Goal: Task Accomplishment & Management: Use online tool/utility

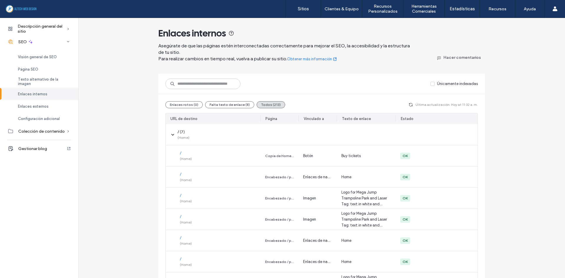
scroll to position [1034, 0]
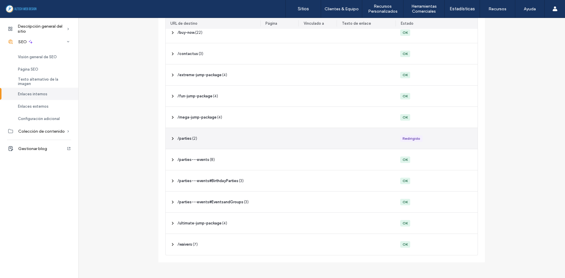
click at [171, 138] on icon at bounding box center [172, 138] width 5 height 5
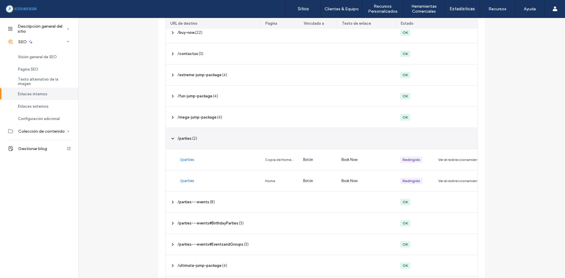
click at [171, 138] on icon at bounding box center [172, 138] width 5 height 5
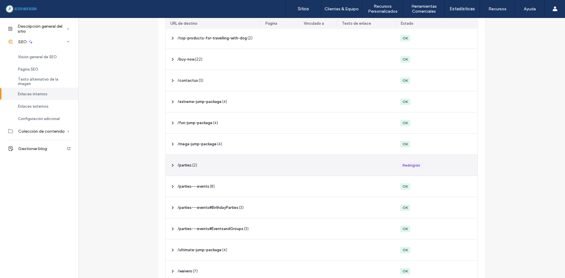
scroll to position [975, 0]
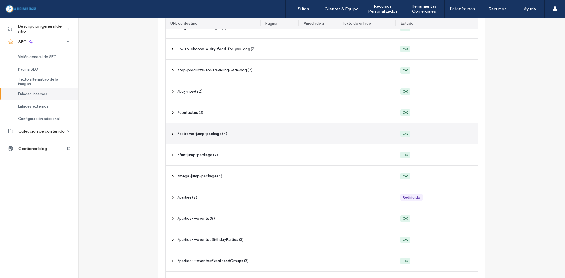
click at [170, 131] on icon at bounding box center [172, 133] width 5 height 5
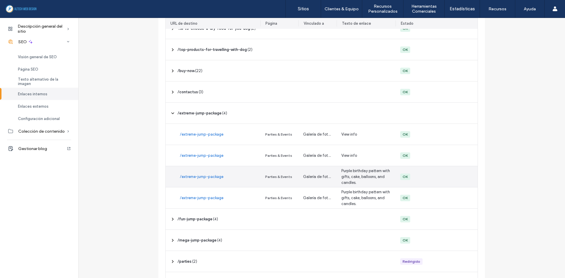
scroll to position [1004, 0]
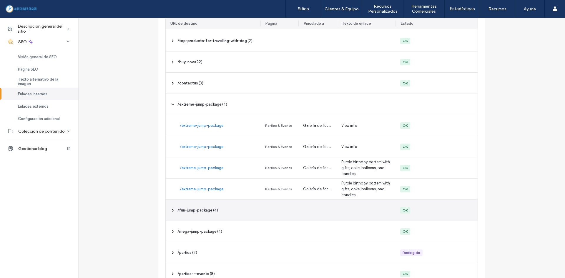
click at [170, 210] on icon at bounding box center [172, 210] width 5 height 5
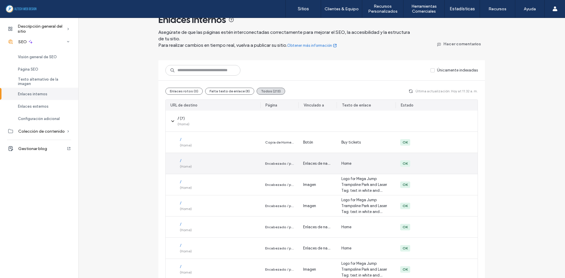
scroll to position [0, 0]
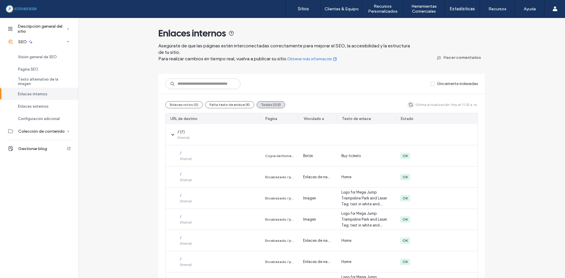
click at [409, 104] on use "button" at bounding box center [411, 105] width 4 height 4
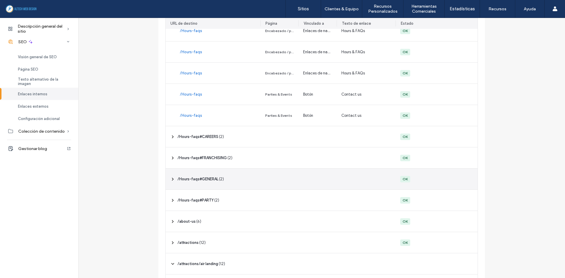
scroll to position [323, 0]
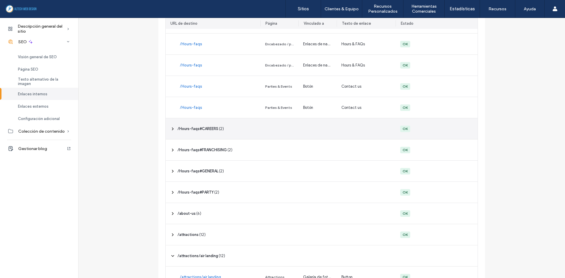
click at [170, 129] on icon at bounding box center [172, 128] width 5 height 5
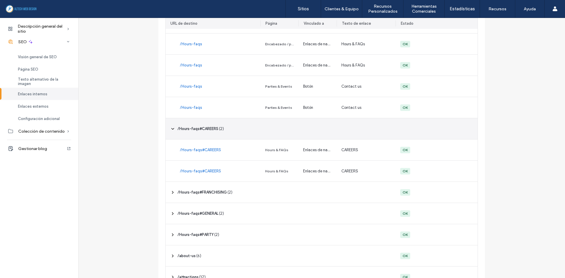
click at [170, 129] on icon at bounding box center [172, 128] width 5 height 5
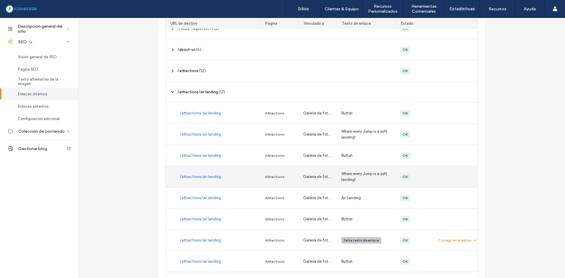
scroll to position [529, 0]
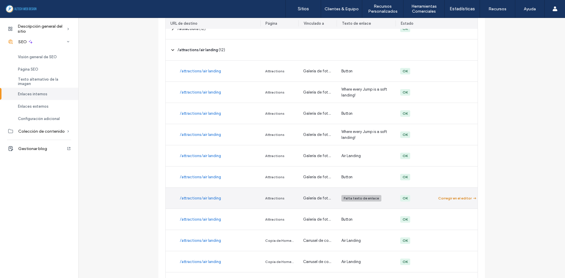
click at [459, 198] on div "Corregir en el editor" at bounding box center [455, 198] width 34 height 5
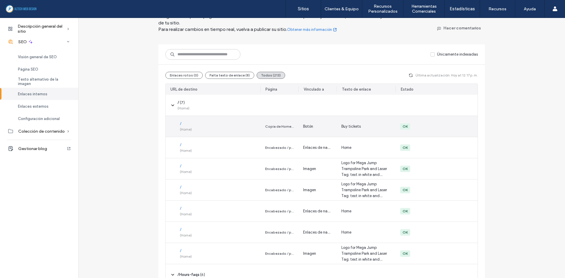
scroll to position [0, 0]
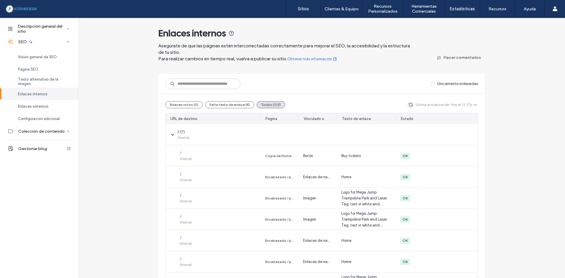
click at [409, 103] on use "button" at bounding box center [411, 105] width 4 height 4
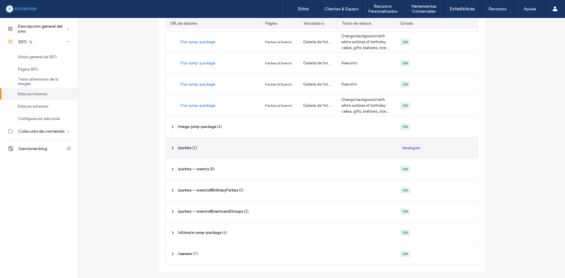
scroll to position [1203, 0]
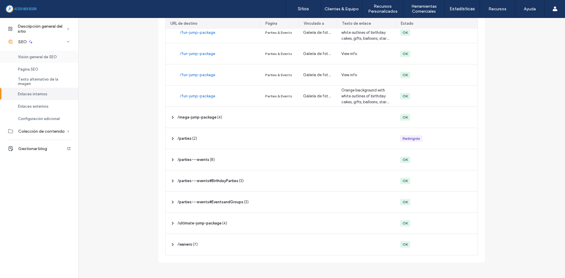
click at [50, 58] on span "Visión general de SEO" at bounding box center [37, 57] width 39 height 4
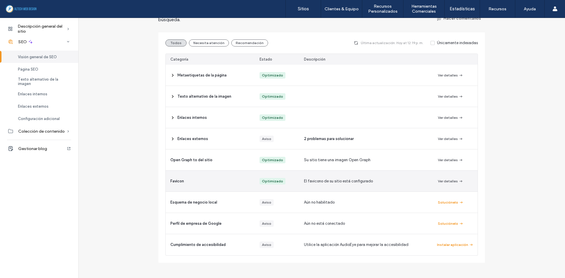
scroll to position [33, 0]
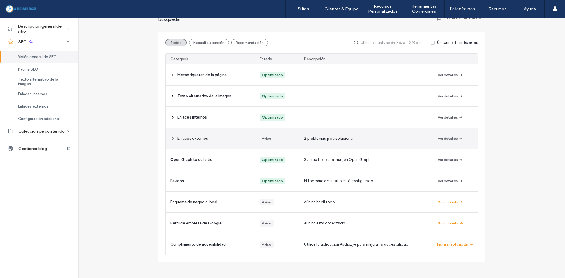
click at [170, 139] on icon at bounding box center [172, 138] width 5 height 5
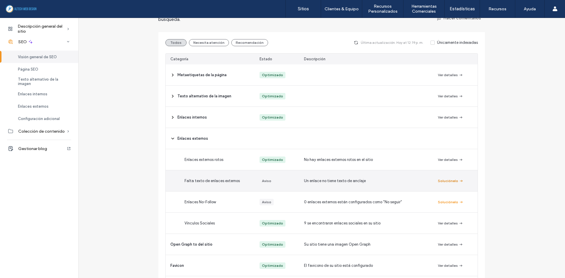
click at [448, 178] on button "Soluciónelo" at bounding box center [451, 180] width 26 height 7
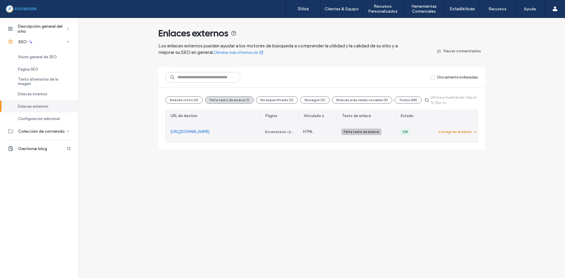
click at [451, 134] on div "Corregir en el editor" at bounding box center [455, 131] width 34 height 5
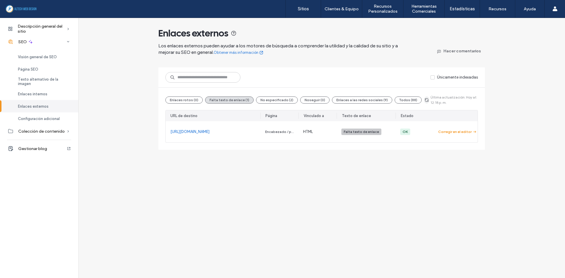
click at [424, 97] on span "button" at bounding box center [426, 99] width 5 height 7
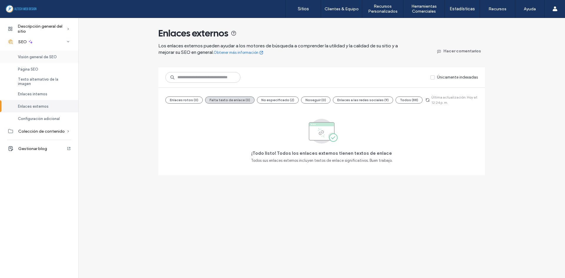
click at [42, 55] on span "Visión general de SEO" at bounding box center [37, 57] width 39 height 4
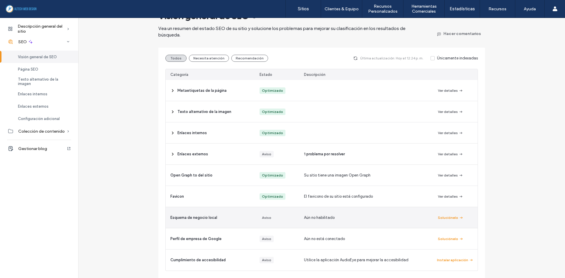
scroll to position [4, 0]
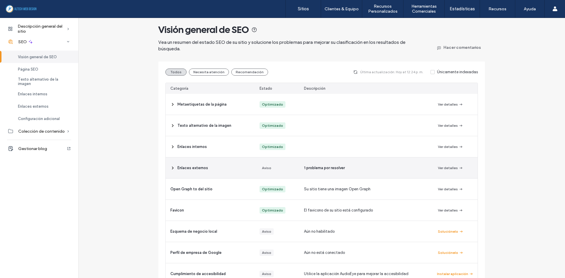
click at [170, 170] on icon at bounding box center [172, 168] width 5 height 5
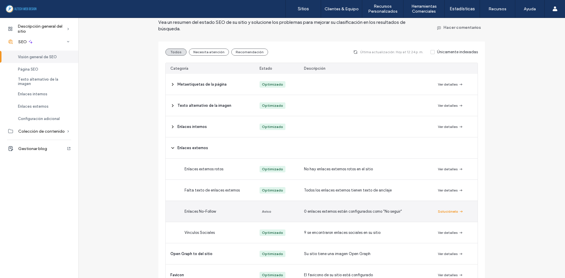
scroll to position [33, 0]
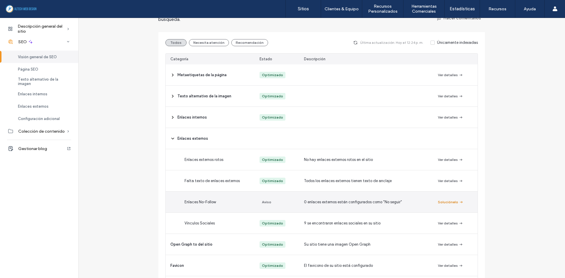
click at [439, 202] on button "Soluciónelo" at bounding box center [451, 201] width 26 height 7
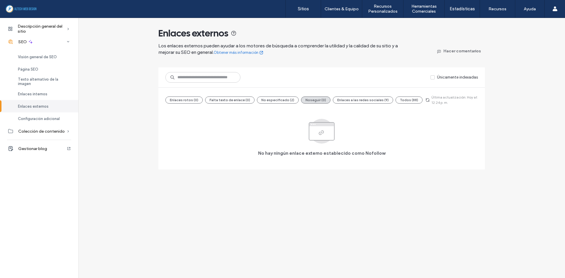
click at [36, 105] on span "Enlaces externos" at bounding box center [33, 106] width 31 height 4
click at [56, 56] on span "Visión general de SEO" at bounding box center [37, 57] width 39 height 4
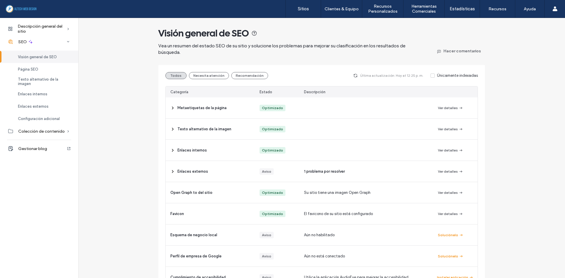
click at [532, 176] on div "Visión general de SEO Vea un resumen del estado SEO de su sitio y solucione los…" at bounding box center [321, 156] width 486 height 277
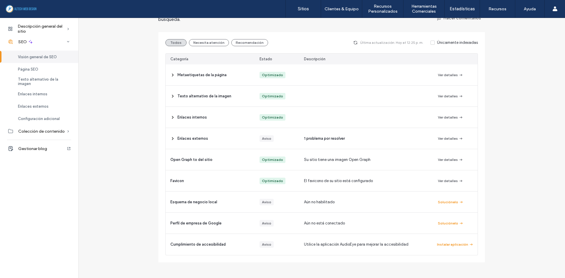
scroll to position [4, 0]
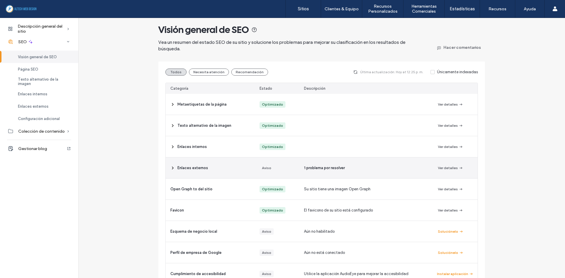
click at [172, 165] on span at bounding box center [172, 167] width 5 height 21
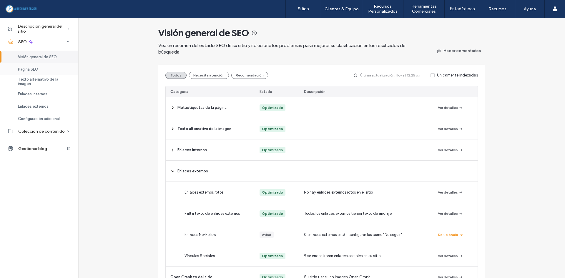
scroll to position [0, 0]
click at [34, 29] on span "Descripción general del sitio" at bounding box center [42, 29] width 49 height 10
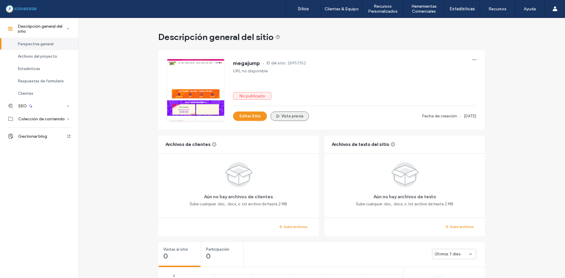
click at [303, 116] on button "Vista previa" at bounding box center [289, 115] width 39 height 9
click at [65, 101] on div "SEO" at bounding box center [39, 105] width 78 height 13
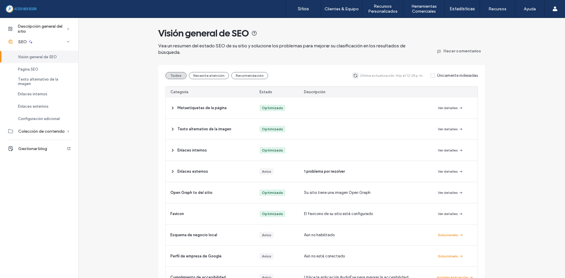
click at [358, 73] on span "button" at bounding box center [355, 75] width 7 height 7
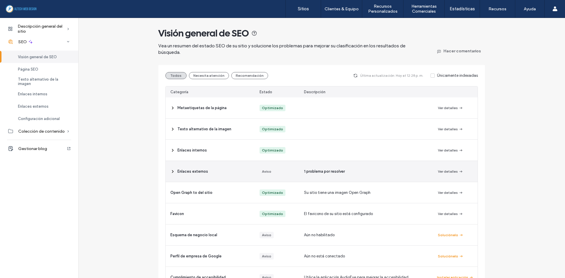
click at [170, 171] on icon at bounding box center [172, 171] width 5 height 5
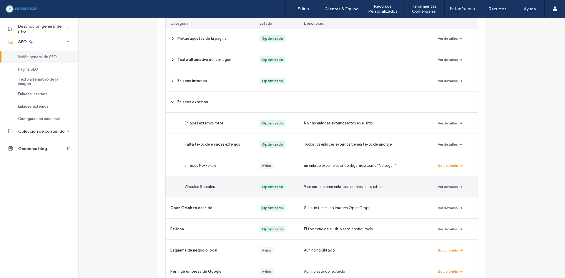
scroll to position [59, 0]
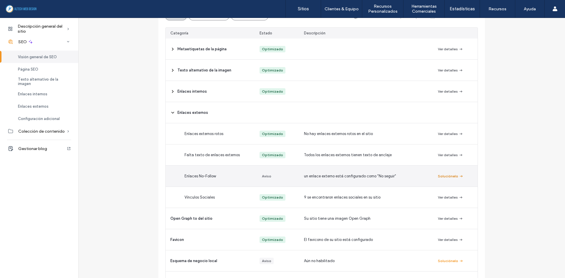
click at [446, 178] on button "Soluciónelo" at bounding box center [451, 176] width 26 height 7
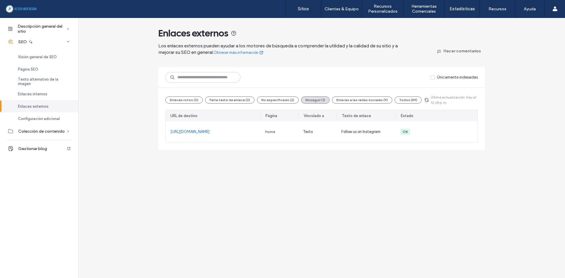
click at [424, 102] on icon "button" at bounding box center [426, 100] width 5 height 5
click at [424, 99] on icon "button" at bounding box center [426, 100] width 5 height 5
click at [31, 103] on div "Enlaces externos" at bounding box center [39, 106] width 78 height 12
click at [40, 55] on span "Visión general de SEO" at bounding box center [37, 57] width 39 height 4
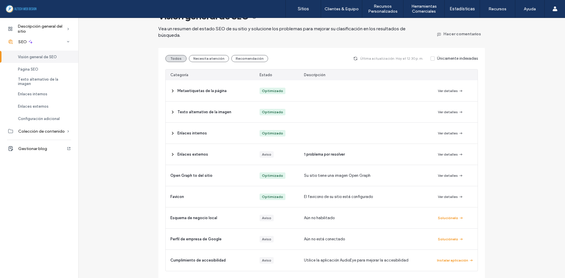
scroll to position [33, 0]
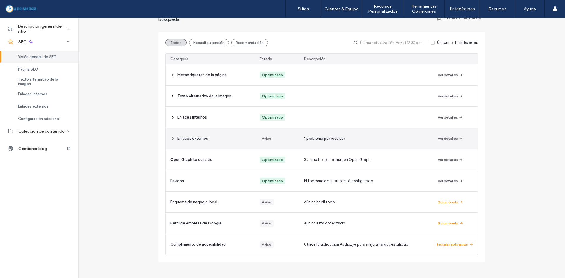
click at [170, 141] on span at bounding box center [172, 138] width 5 height 21
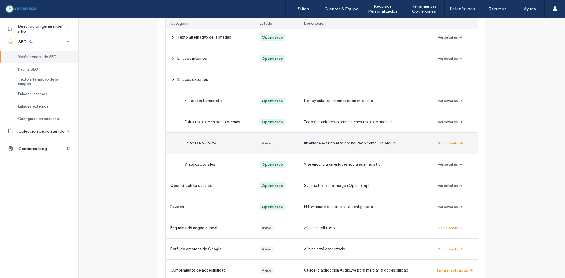
scroll to position [118, 0]
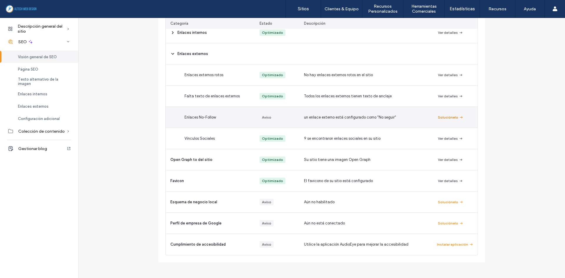
click at [448, 120] on button "Soluciónelo" at bounding box center [451, 117] width 26 height 7
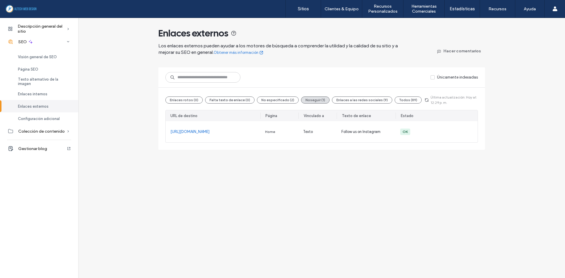
click at [251, 55] on link "Obtener más información" at bounding box center [238, 53] width 50 height 6
click at [54, 53] on div "Visión general de SEO" at bounding box center [39, 57] width 78 height 12
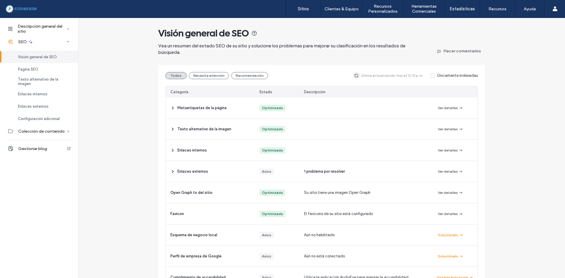
click at [359, 79] on span "button" at bounding box center [356, 75] width 7 height 7
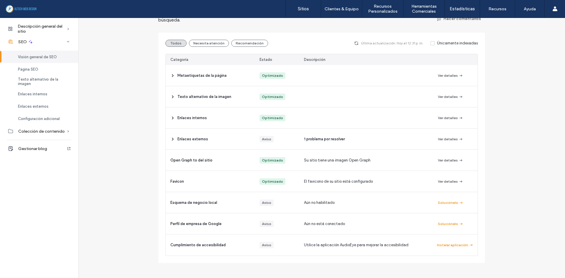
scroll to position [33, 0]
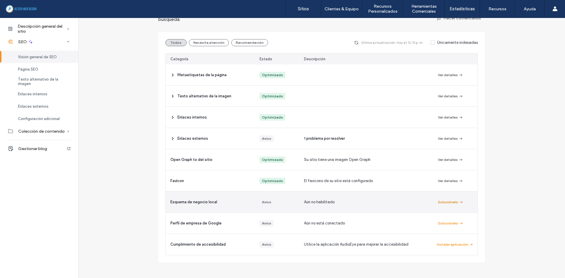
click at [443, 201] on button "Soluciónelo" at bounding box center [451, 201] width 26 height 7
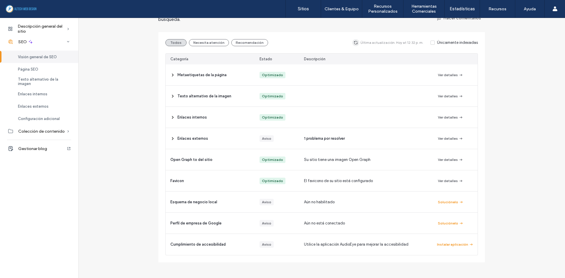
click at [358, 42] on icon "button" at bounding box center [355, 42] width 5 height 5
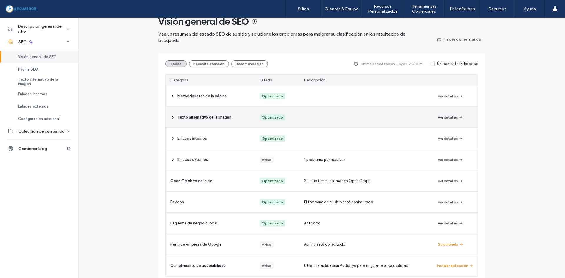
scroll to position [0, 0]
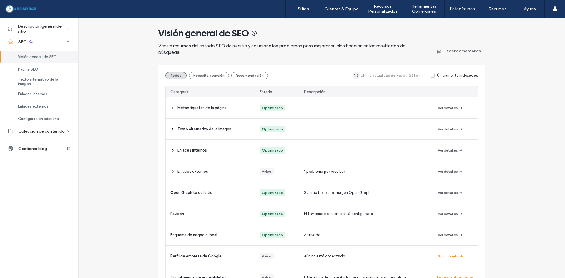
click at [355, 76] on icon "button" at bounding box center [355, 75] width 5 height 5
click at [211, 74] on button "Necesita atención" at bounding box center [209, 75] width 40 height 7
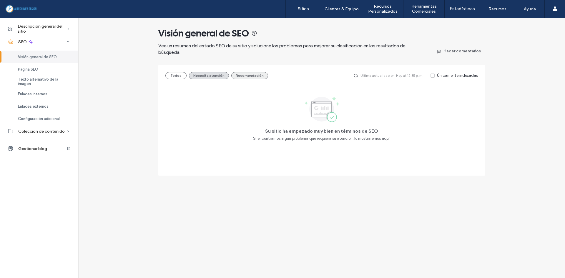
click at [239, 74] on button "Recomendación" at bounding box center [249, 75] width 37 height 7
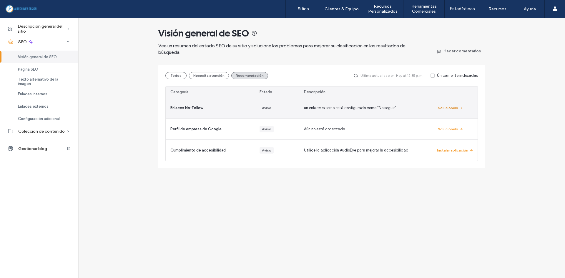
click at [447, 107] on button "Soluciónelo" at bounding box center [451, 107] width 26 height 7
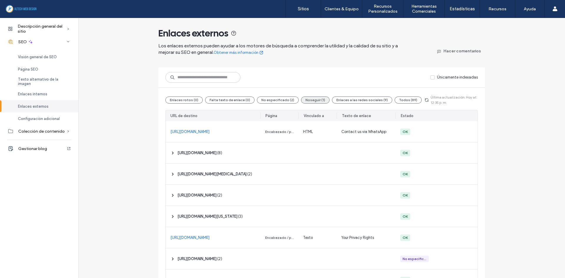
click at [307, 101] on button "Noseguir (1)" at bounding box center [315, 99] width 29 height 7
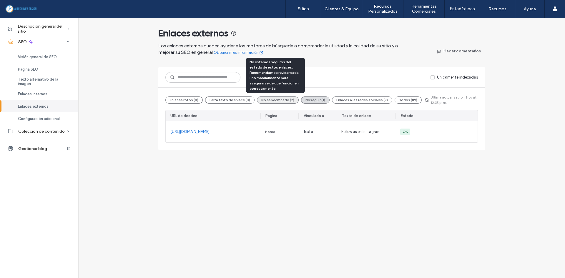
click at [276, 101] on button "No especificado (2)" at bounding box center [278, 99] width 42 height 7
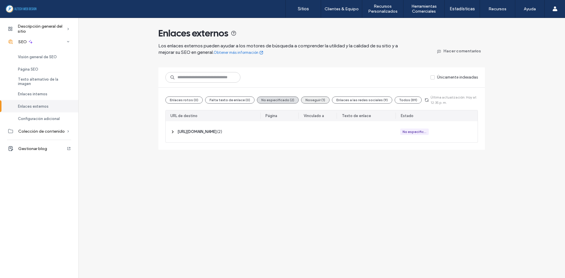
click at [308, 101] on button "Noseguir (1)" at bounding box center [315, 99] width 29 height 7
click at [340, 102] on button "Enlaces a las redes sociales (9)" at bounding box center [362, 99] width 60 height 7
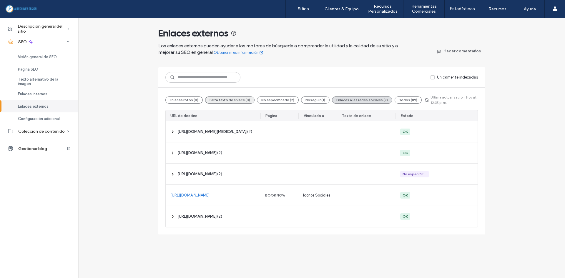
click at [221, 103] on button "Falta texto de enlace (0)" at bounding box center [229, 99] width 49 height 7
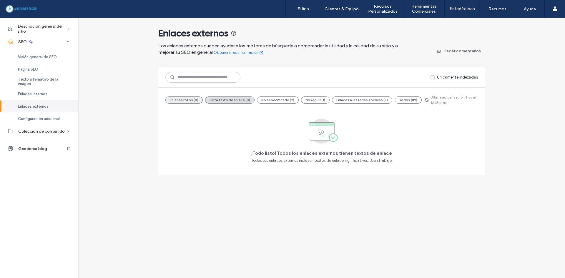
click at [180, 101] on button "Enlaces rotos (0)" at bounding box center [183, 99] width 37 height 7
click at [236, 98] on button "Falta texto de enlace (0)" at bounding box center [229, 99] width 49 height 7
click at [294, 95] on div "Enlaces rotos (0) Falta texto de enlace (0) No especificado (2) Noseguir (1) En…" at bounding box center [321, 100] width 312 height 11
click at [271, 96] on div "Enlaces rotos (0) Falta texto de enlace (0) No especificado (2) Noseguir (1) En…" at bounding box center [321, 100] width 312 height 11
click at [288, 97] on button "No especificado (2)" at bounding box center [278, 99] width 42 height 7
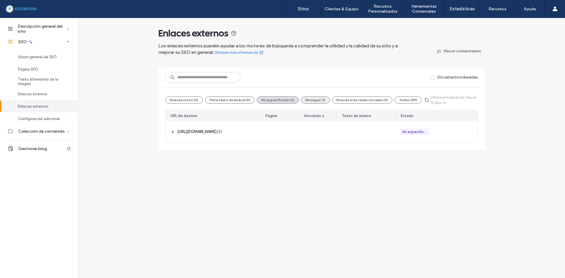
click at [311, 102] on button "Noseguir (1)" at bounding box center [315, 99] width 29 height 7
click at [337, 100] on button "Enlaces a las redes sociales (9)" at bounding box center [362, 99] width 60 height 7
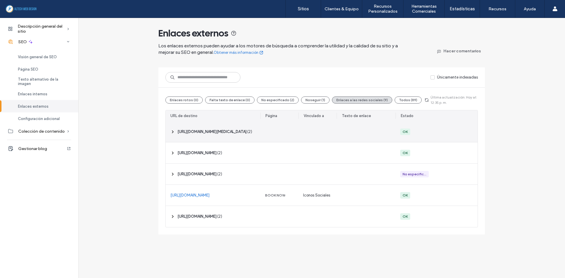
click at [314, 131] on div at bounding box center [317, 131] width 38 height 21
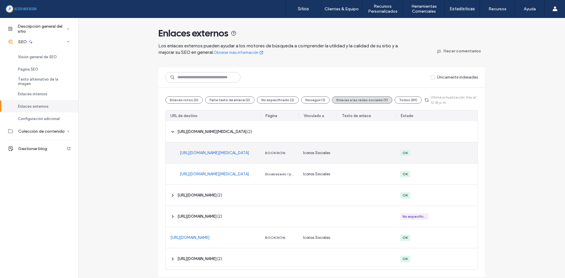
click at [226, 151] on link "https://facebook.com/Mega-Jump-Doral-100063136935744" at bounding box center [214, 153] width 69 height 6
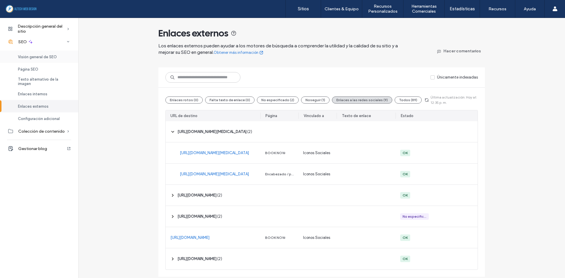
click at [52, 57] on span "Visión general de SEO" at bounding box center [37, 57] width 39 height 4
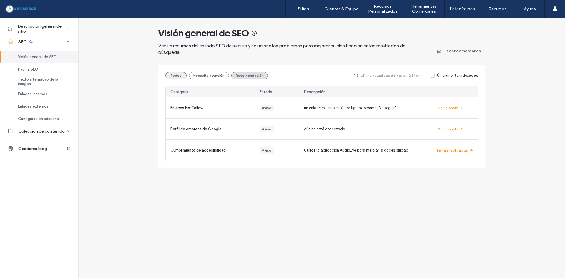
click at [179, 74] on button "Todos" at bounding box center [175, 75] width 21 height 7
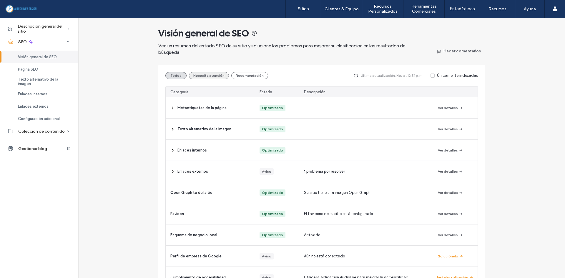
click at [216, 74] on button "Necesita atención" at bounding box center [209, 75] width 40 height 7
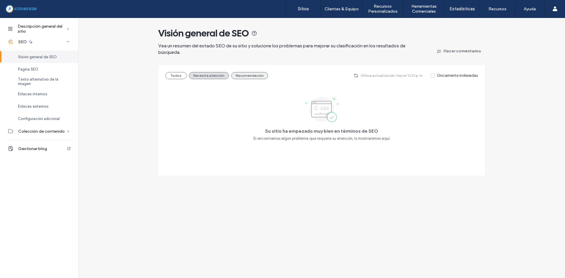
click at [256, 76] on button "Recomendación" at bounding box center [249, 75] width 37 height 7
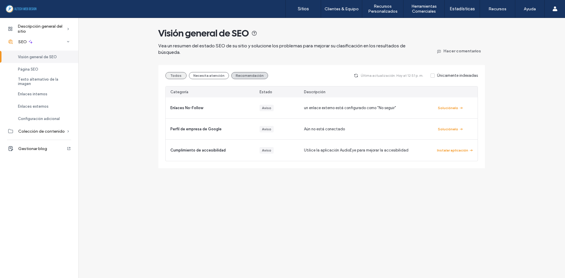
click at [171, 73] on button "Todos" at bounding box center [175, 75] width 21 height 7
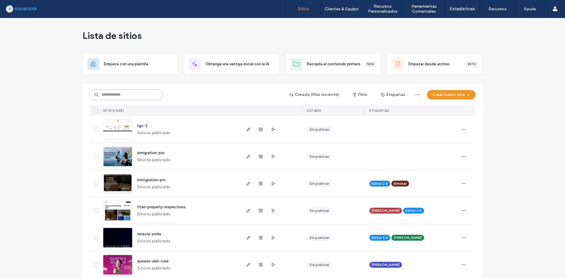
click at [128, 98] on input at bounding box center [126, 94] width 74 height 11
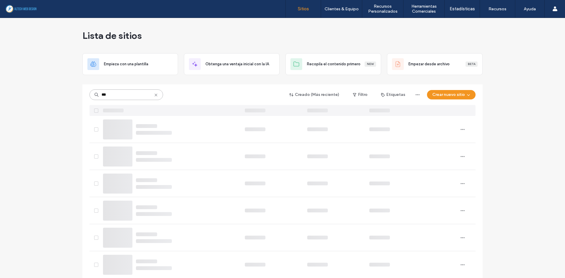
type input "***"
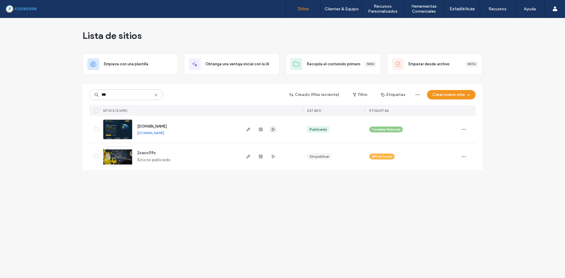
click at [275, 130] on icon "button" at bounding box center [273, 129] width 5 height 5
click at [163, 128] on span "www.accelop.com" at bounding box center [152, 126] width 30 height 4
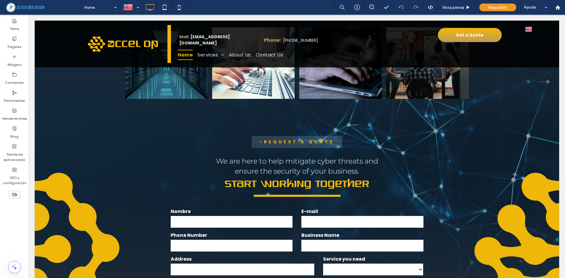
scroll to position [1588, 0]
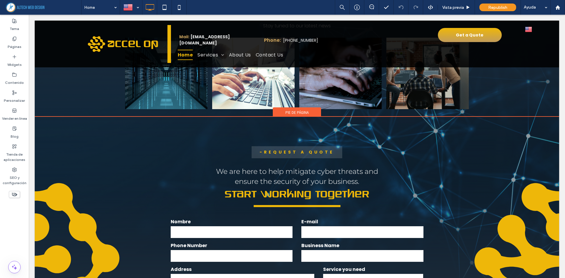
click at [296, 114] on span "Pie de página" at bounding box center [296, 112] width 23 height 5
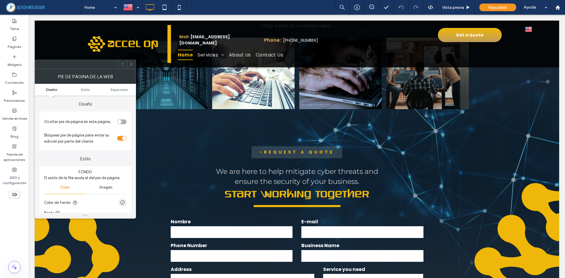
click at [117, 138] on div "toggle" at bounding box center [121, 138] width 9 height 5
click at [128, 61] on div at bounding box center [131, 64] width 9 height 9
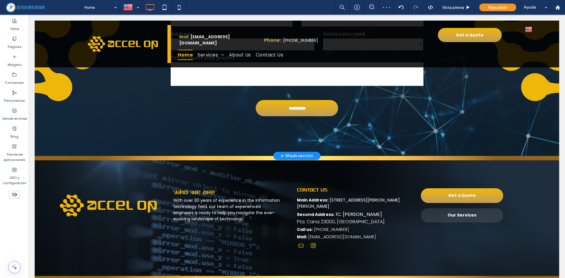
scroll to position [1839, 0]
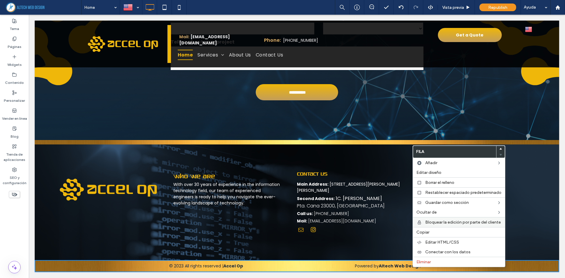
click at [452, 223] on span "Bloquear la edición por parte del cliente" at bounding box center [463, 222] width 76 height 5
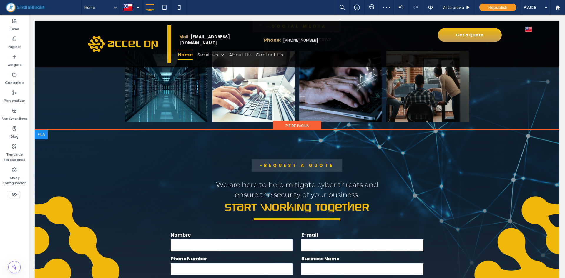
scroll to position [1574, 0]
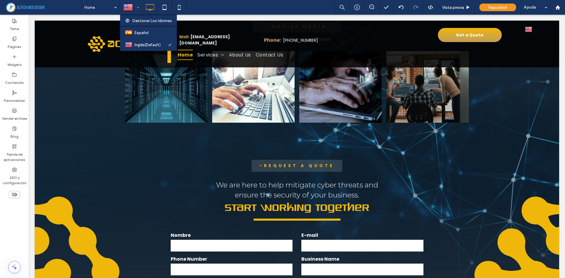
click at [136, 8] on div at bounding box center [130, 7] width 21 height 14
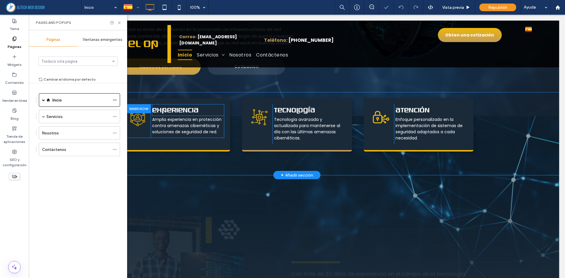
scroll to position [147, 0]
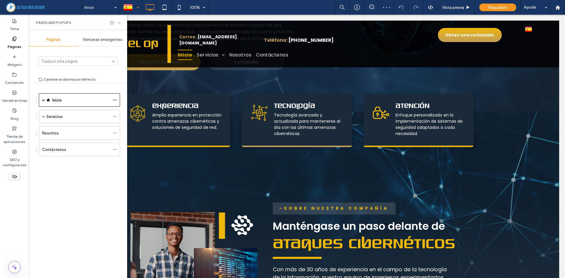
click at [118, 22] on icon at bounding box center [119, 23] width 4 height 4
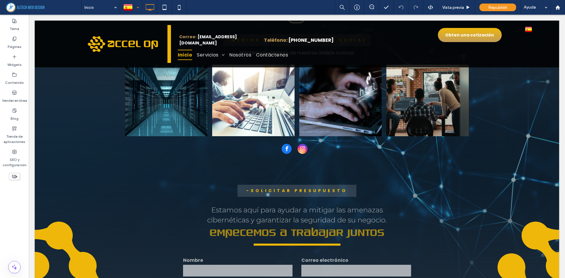
scroll to position [1617, 0]
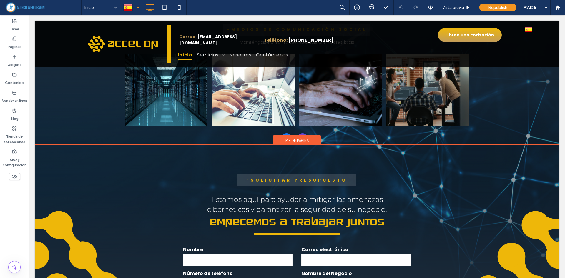
click at [295, 138] on span "Pie de página" at bounding box center [296, 140] width 23 height 5
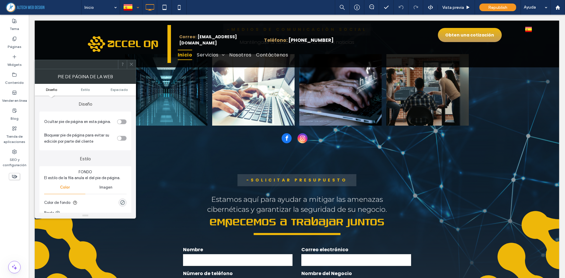
click at [129, 65] on div at bounding box center [131, 64] width 9 height 9
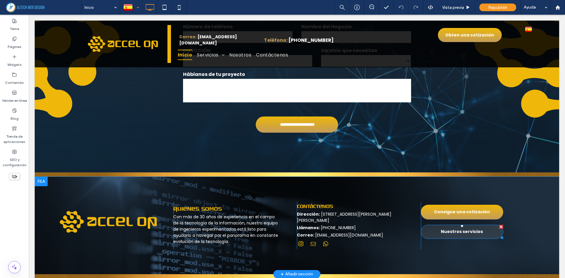
scroll to position [1871, 0]
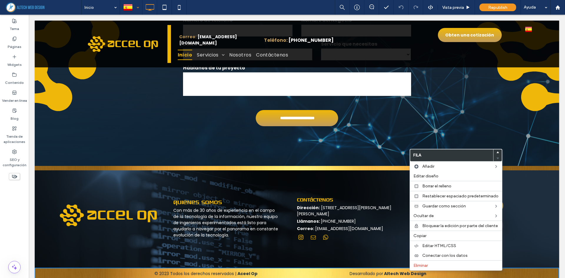
click at [530, 222] on div "Click To Paste Quienes somos Con más de 30 años de experiencia en el campo de l…" at bounding box center [296, 218] width 495 height 47
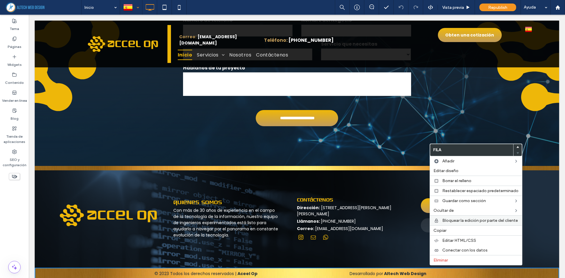
click at [480, 221] on span "Bloquear la edición por parte del cliente" at bounding box center [480, 220] width 76 height 5
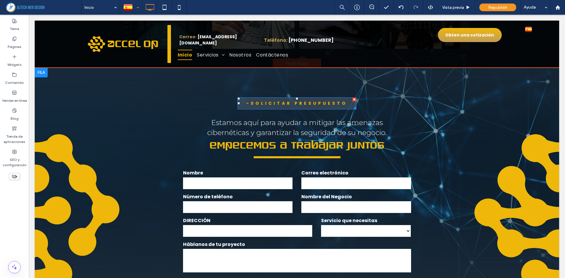
scroll to position [1635, 0]
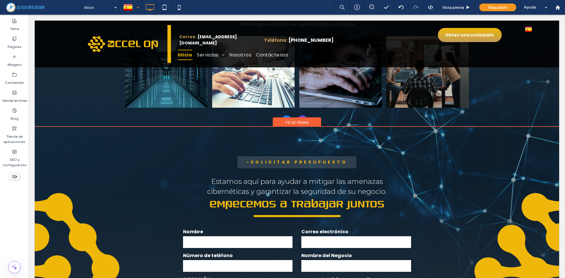
click at [289, 120] on span "Pie de página" at bounding box center [296, 122] width 23 height 5
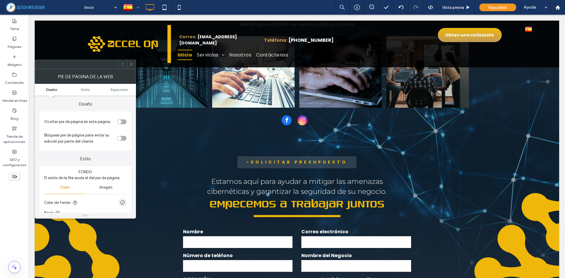
click at [133, 68] on span at bounding box center [131, 64] width 4 height 9
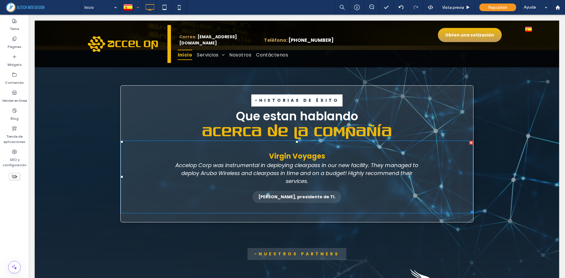
scroll to position [988, 0]
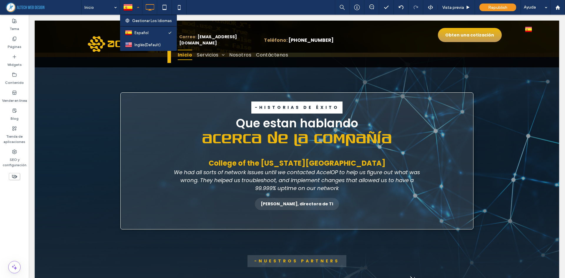
click at [135, 9] on div at bounding box center [130, 7] width 21 height 14
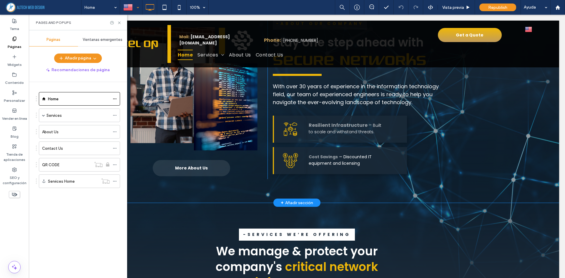
scroll to position [382, 0]
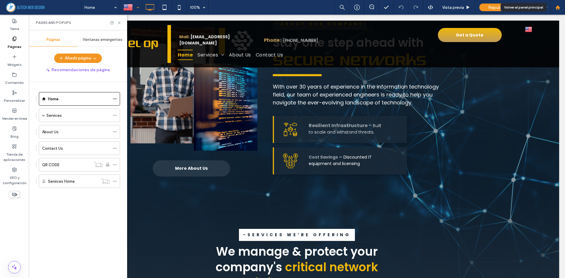
click at [560, 9] on div at bounding box center [557, 7] width 14 height 5
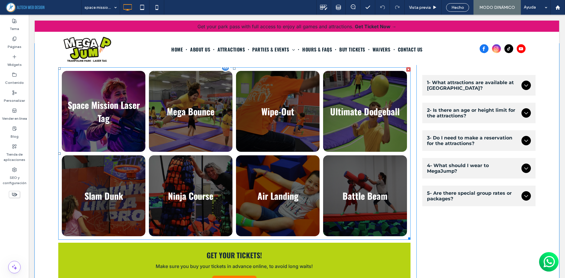
click at [232, 157] on link at bounding box center [190, 196] width 89 height 86
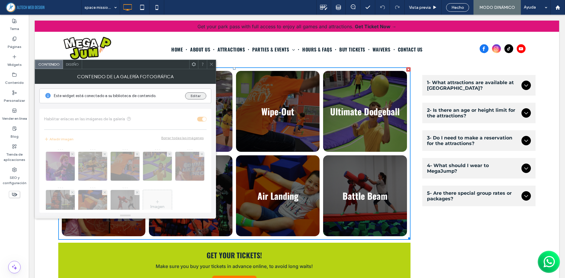
click at [196, 93] on button "Editar" at bounding box center [195, 95] width 21 height 7
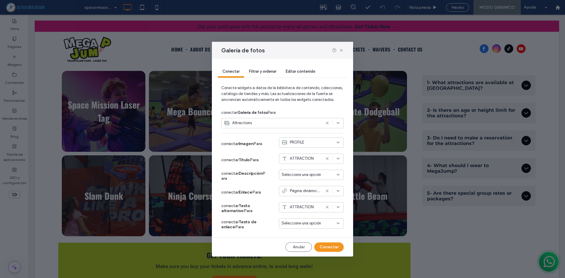
click at [344, 51] on div "Galería de fotos" at bounding box center [282, 50] width 141 height 17
click at [342, 51] on icon at bounding box center [341, 50] width 5 height 5
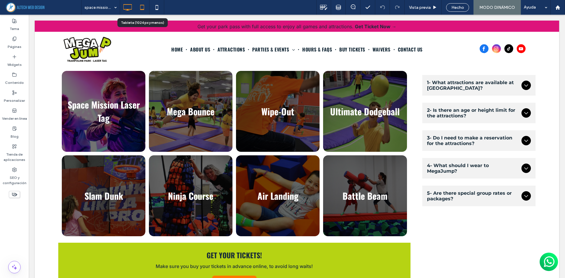
click at [146, 8] on icon at bounding box center [142, 7] width 12 height 12
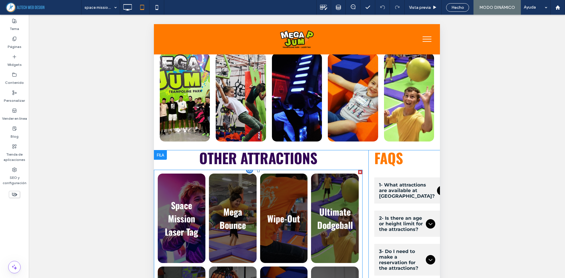
click at [271, 218] on link at bounding box center [283, 218] width 50 height 95
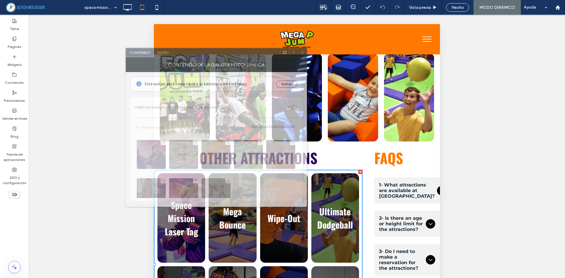
drag, startPoint x: 397, startPoint y: 77, endPoint x: 134, endPoint y: 64, distance: 263.2
click at [134, 64] on div "Contenido de la galería fotográfica" at bounding box center [216, 64] width 181 height 15
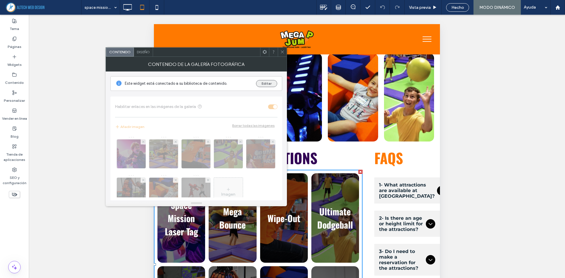
click at [262, 85] on button "Editar" at bounding box center [266, 83] width 21 height 7
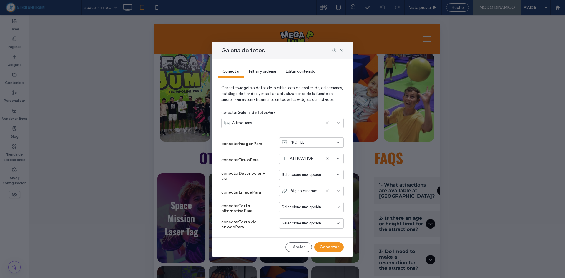
click at [314, 205] on span "Seleccione una opción" at bounding box center [300, 207] width 39 height 6
click at [313, 217] on span "ATTRACTION" at bounding box center [304, 218] width 24 height 6
click at [331, 246] on button "Conectar" at bounding box center [328, 246] width 29 height 9
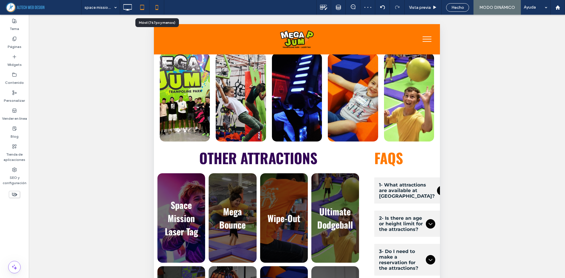
click icon
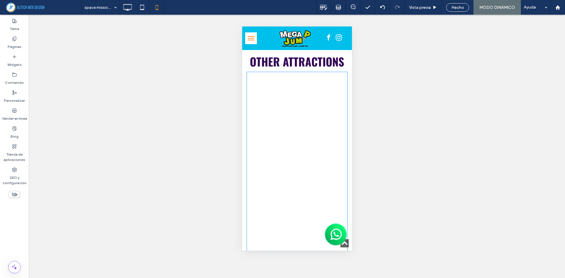
scroll to position [735, 0]
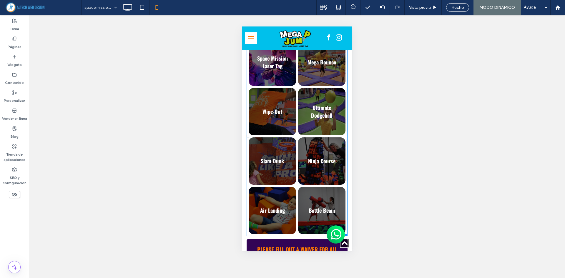
click link
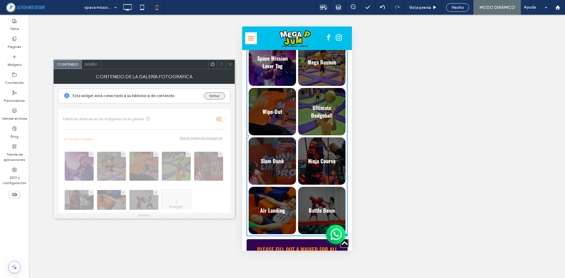
click button "Editar"
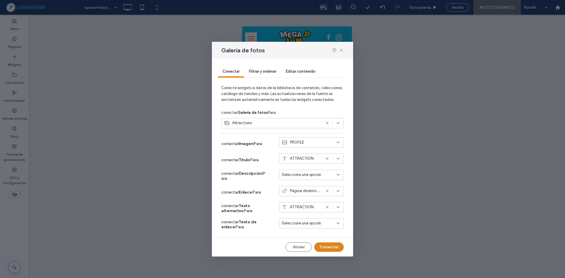
drag, startPoint x: 324, startPoint y: 247, endPoint x: 62, endPoint y: 154, distance: 278.0
click button "Conectar"
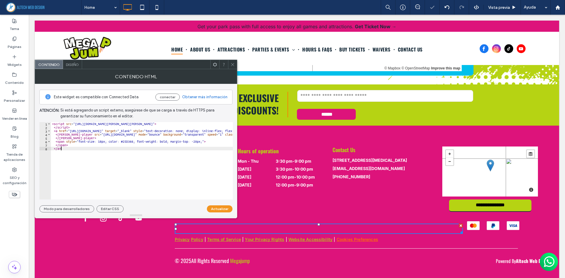
click at [145, 154] on div "< script src = "https://unpkg.com/@lottiefiles/lottie-player@latest/dist/lottie…" at bounding box center [242, 162] width 382 height 80
type textarea "******* *****"
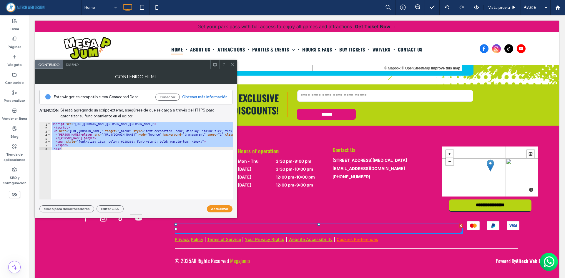
click at [72, 68] on div "Diseño" at bounding box center [72, 64] width 19 height 9
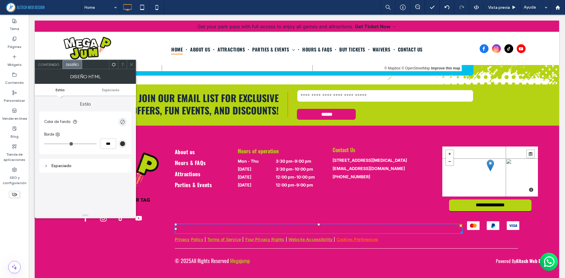
click at [131, 64] on use at bounding box center [131, 64] width 3 height 3
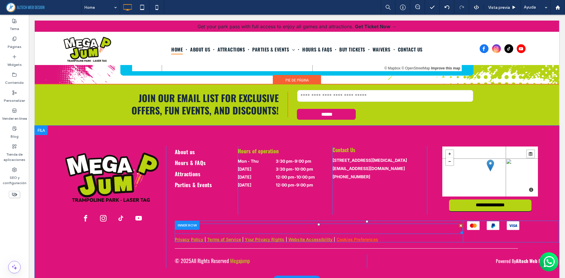
click at [546, 262] on icon "Lottie animation" at bounding box center [548, 261] width 5 height 5
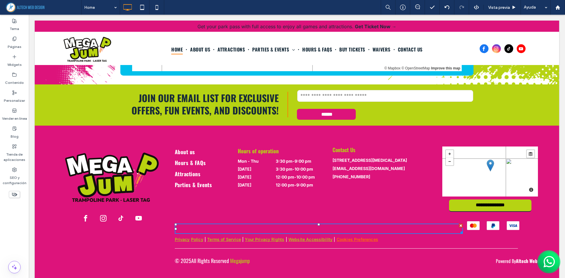
click at [546, 262] on icon "Lottie animation" at bounding box center [548, 261] width 5 height 5
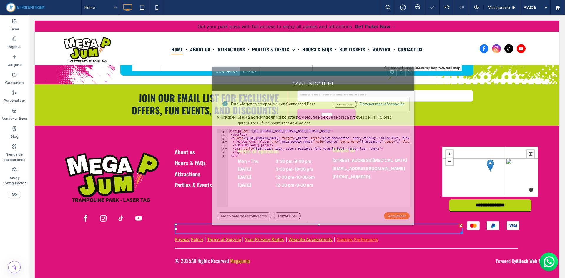
drag, startPoint x: 219, startPoint y: 69, endPoint x: 359, endPoint y: 97, distance: 142.8
click at [363, 76] on div at bounding box center [323, 71] width 128 height 9
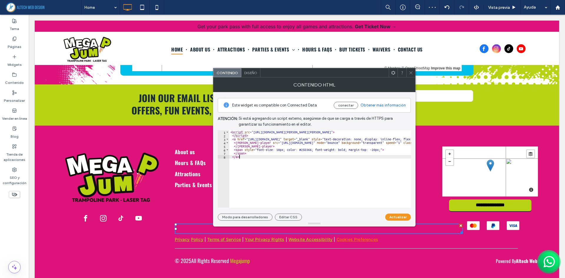
click at [285, 161] on div "< script src = "https://unpkg.com/@lottiefiles/lottie-player@latest/dist/lottie…" at bounding box center [420, 172] width 382 height 84
type textarea "******* *****"
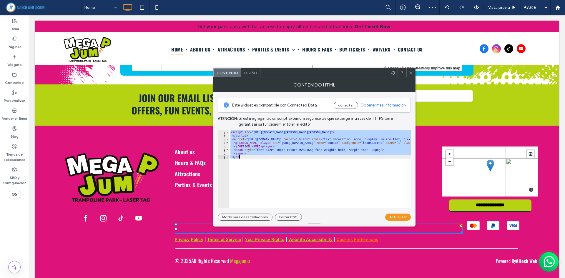
paste textarea "Cursor at row 8"
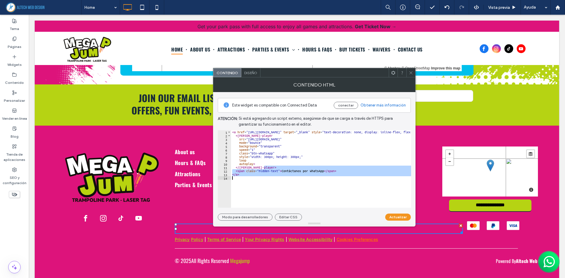
drag, startPoint x: 281, startPoint y: 168, endPoint x: 315, endPoint y: 174, distance: 34.1
click at [314, 176] on div "< a href = "http://wa.me/7862666326" target = "_blank" style = "text-decoration…" at bounding box center [362, 170] width 263 height 80
click at [315, 171] on div "< a href = "http://wa.me/7862666326" target = "_blank" style = "text-decoration…" at bounding box center [321, 168] width 180 height 77
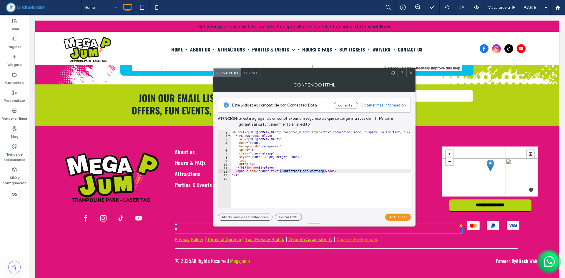
drag, startPoint x: 325, startPoint y: 170, endPoint x: 279, endPoint y: 169, distance: 45.3
click at [279, 169] on div "< a href = "http://wa.me/7862666326" target = "_blank" style = "text-decoration…" at bounding box center [362, 170] width 263 height 80
click at [288, 165] on div "< a href = "http://wa.me/7862666326" target = "_blank" style = "text-decoration…" at bounding box center [362, 170] width 263 height 80
drag, startPoint x: 281, startPoint y: 174, endPoint x: 288, endPoint y: 174, distance: 7.6
click at [288, 174] on div "< a href = "http://wa.me/7862666326" target = "_blank" style = "text-decoration…" at bounding box center [362, 170] width 263 height 80
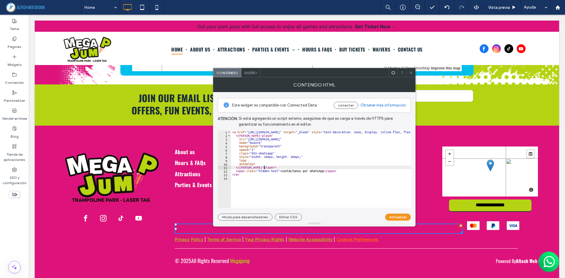
click at [281, 166] on div "< a href = "http://wa.me/7862666326" target = "_blank" style = "text-decoration…" at bounding box center [362, 170] width 263 height 80
click at [283, 170] on div "< a href = "http://wa.me/7862666326" target = "_blank" style = "text-decoration…" at bounding box center [362, 170] width 263 height 80
drag, startPoint x: 282, startPoint y: 173, endPoint x: 301, endPoint y: 173, distance: 18.8
click at [301, 173] on div "< a href = "http://wa.me/7862666326" target = "_blank" style = "text-decoration…" at bounding box center [362, 170] width 263 height 80
click at [278, 167] on div "< a href = "http://wa.me/7862666326" target = "_blank" style = "text-decoration…" at bounding box center [362, 170] width 263 height 80
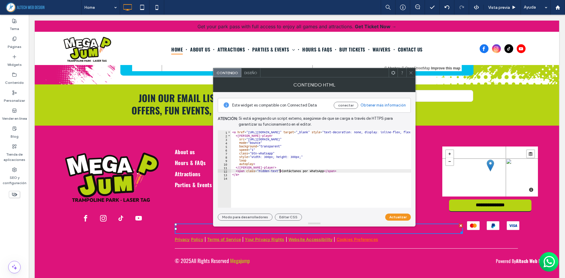
click at [279, 170] on div "< a href = "http://wa.me/7862666326" target = "_blank" style = "text-decoration…" at bounding box center [362, 170] width 263 height 80
click at [354, 81] on div "Contenido HTML" at bounding box center [314, 84] width 202 height 15
click at [301, 175] on div "< a href = "http://wa.me/7862666326" target = "_blank" style = "text-decoration…" at bounding box center [362, 170] width 263 height 80
click at [281, 170] on div "< a href = "http://wa.me/7862666326" target = "_blank" style = "text-decoration…" at bounding box center [362, 170] width 263 height 80
paste textarea "Cursor at row 12"
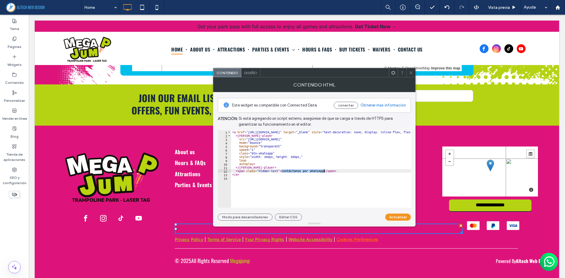
type textarea "**********"
click at [292, 224] on div at bounding box center [314, 224] width 202 height 6
click at [292, 217] on button "Editar CSS" at bounding box center [288, 216] width 27 height 7
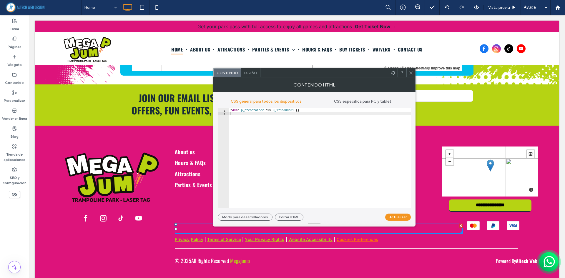
click at [278, 146] on div "* #dm * .p_hfcontainer div .u_1796688681 { }" at bounding box center [320, 161] width 182 height 106
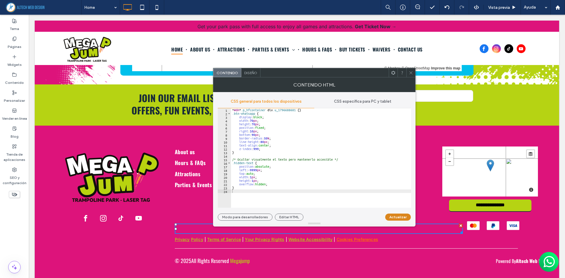
click at [396, 215] on button "Actualizar" at bounding box center [398, 216] width 26 height 7
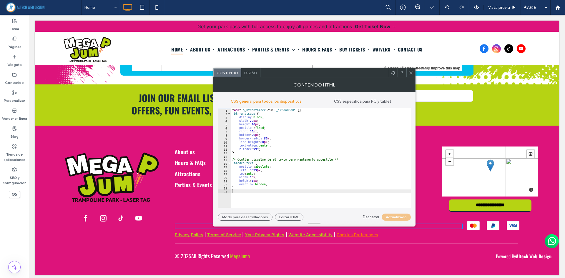
scroll to position [1365, 0]
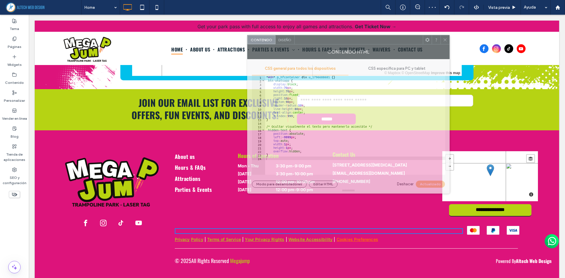
drag, startPoint x: 353, startPoint y: 76, endPoint x: 388, endPoint y: 43, distance: 47.4
click at [388, 43] on div at bounding box center [358, 39] width 128 height 9
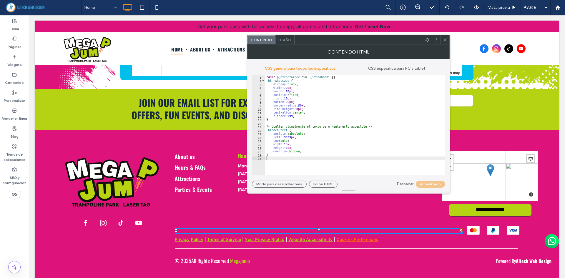
click at [180, 193] on div "About us Hours & FAQs Attractions Parties & Events Click To Paste" at bounding box center [206, 185] width 63 height 69
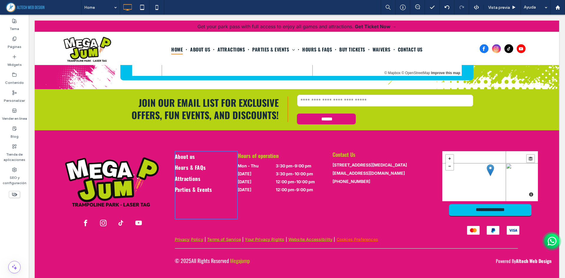
click at [455, 204] on link "**********" at bounding box center [490, 210] width 82 height 12
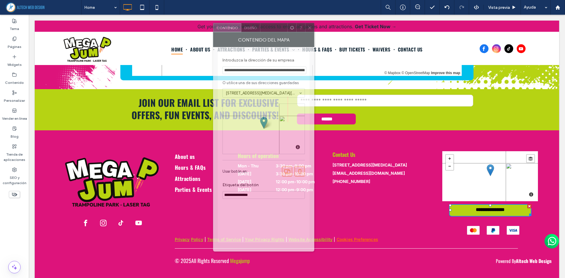
drag, startPoint x: 356, startPoint y: 48, endPoint x: 237, endPoint y: 46, distance: 118.8
click at [237, 46] on div "Contenido del mapa" at bounding box center [263, 39] width 101 height 15
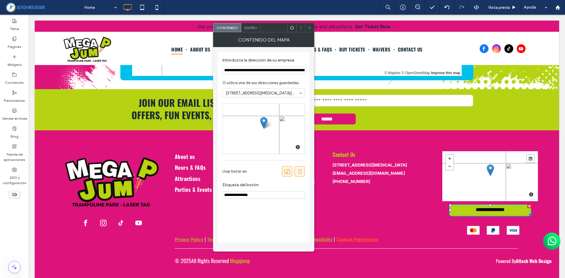
click at [255, 30] on div "Diseño" at bounding box center [250, 27] width 19 height 9
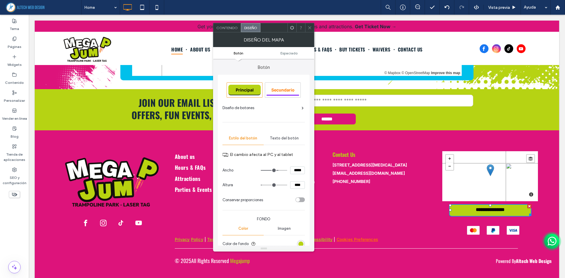
click at [226, 29] on span "Contenido" at bounding box center [226, 28] width 21 height 4
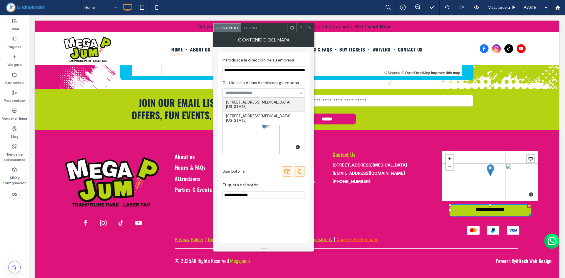
click at [308, 24] on span at bounding box center [309, 27] width 4 height 9
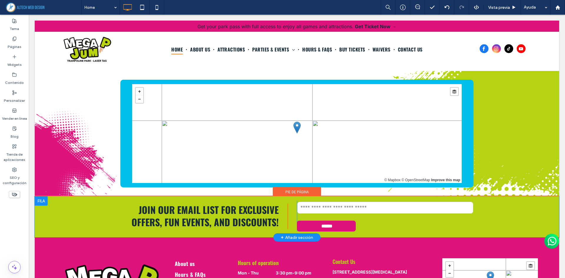
scroll to position [1248, 0]
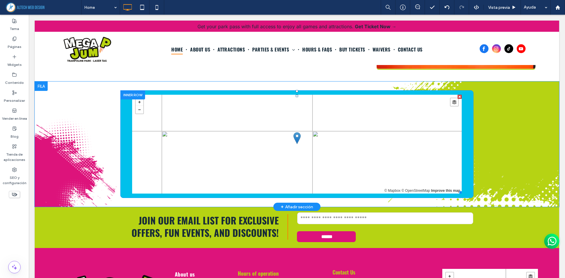
click at [277, 134] on span at bounding box center [296, 144] width 329 height 99
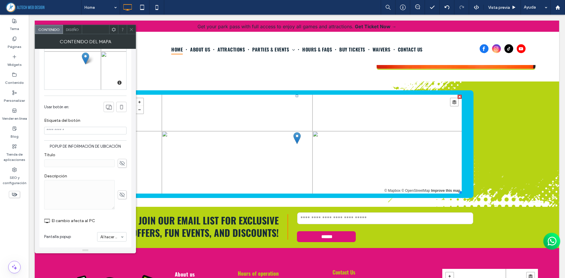
scroll to position [70, 0]
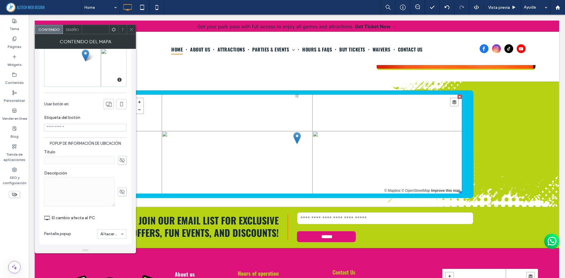
click at [121, 228] on section "Pantalla popup Al hacer clic" at bounding box center [85, 233] width 82 height 15
click at [121, 229] on div "Al hacer clic" at bounding box center [111, 233] width 29 height 9
click at [78, 241] on div "**********" at bounding box center [85, 114] width 92 height 260
click at [131, 27] on span at bounding box center [131, 29] width 4 height 9
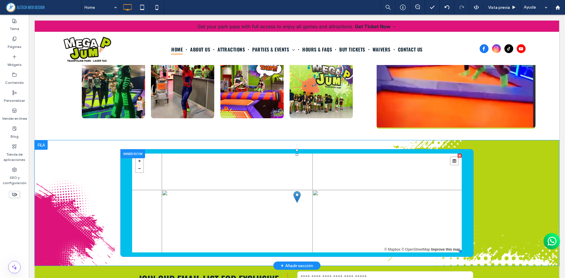
scroll to position [1101, 0]
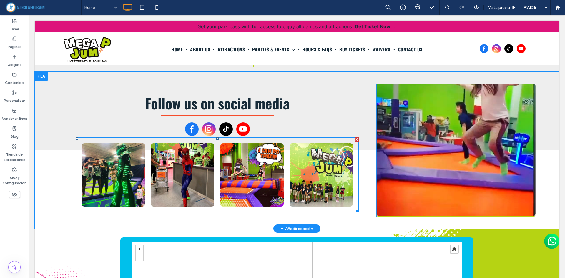
click at [343, 176] on link at bounding box center [320, 174] width 67 height 67
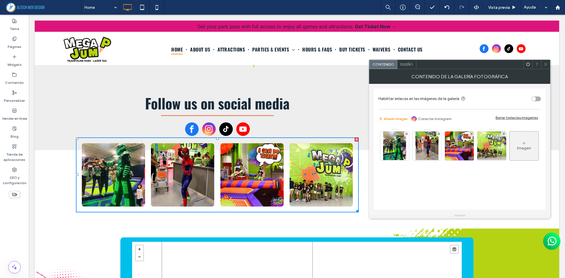
click at [339, 104] on div "Follow us on social media Nature's Symphony Breathtaking colors of our planet B…" at bounding box center [217, 150] width 318 height 133
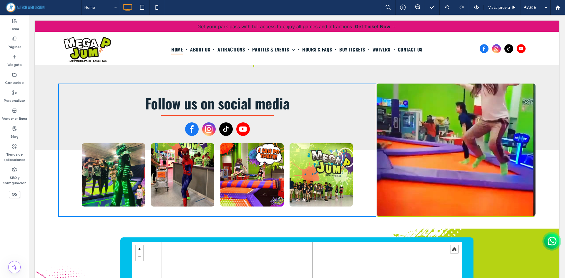
click at [199, 122] on div at bounding box center [217, 129] width 65 height 15
click at [329, 122] on div at bounding box center [217, 129] width 306 height 15
click at [319, 72] on div "Follow us on social media Nature's Symphony Breathtaking colors of our planet B…" at bounding box center [297, 150] width 524 height 157
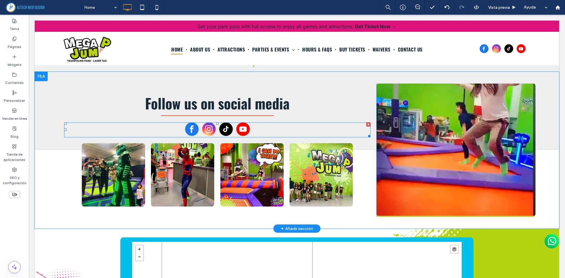
click at [231, 124] on link "tiktok" at bounding box center [226, 129] width 14 height 15
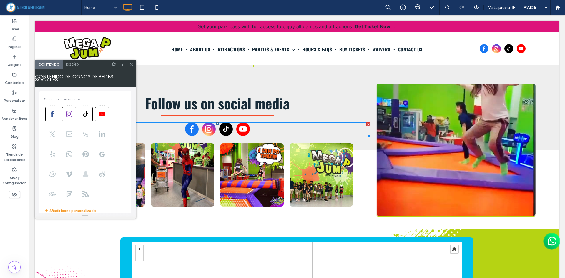
scroll to position [0, 0]
click at [75, 66] on span "Diseño" at bounding box center [72, 64] width 13 height 4
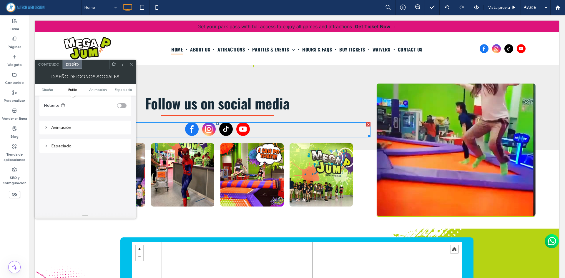
scroll to position [218, 0]
click at [132, 64] on use at bounding box center [131, 64] width 3 height 3
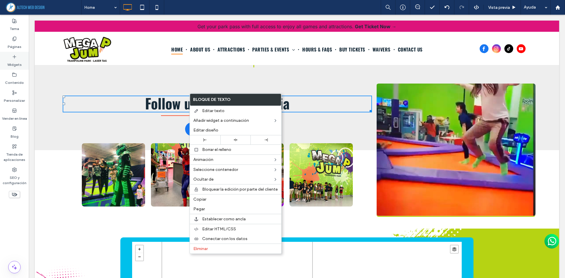
click at [18, 60] on label "Widgets" at bounding box center [14, 63] width 14 height 8
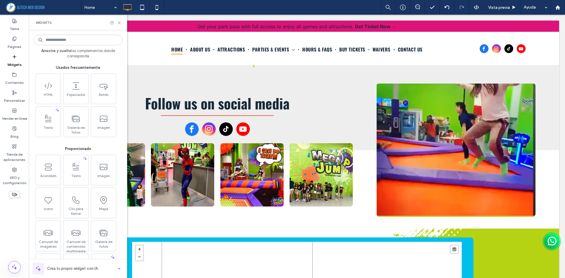
click at [18, 60] on label "Widgets" at bounding box center [14, 63] width 14 height 8
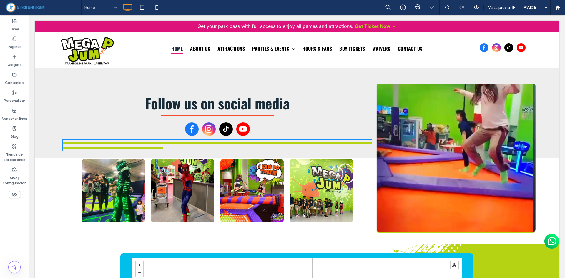
type input "**********"
type input "**"
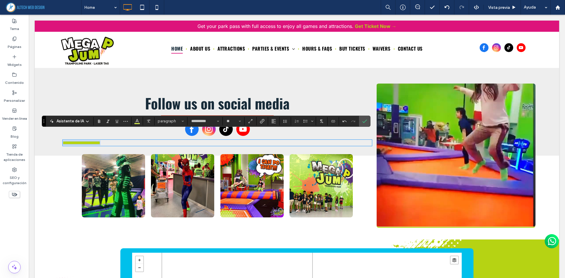
copy span "**********"
click at [232, 125] on button "**" at bounding box center [233, 121] width 19 height 8
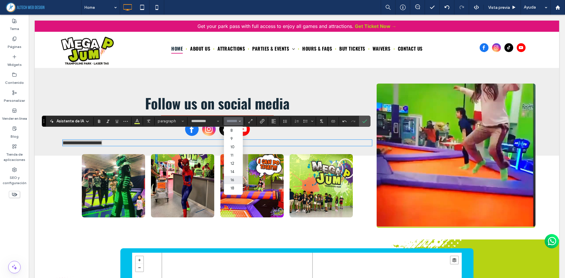
click at [234, 123] on input "Tamaño borde-input" at bounding box center [231, 121] width 11 height 5
click at [233, 131] on label "8" at bounding box center [233, 130] width 19 height 8
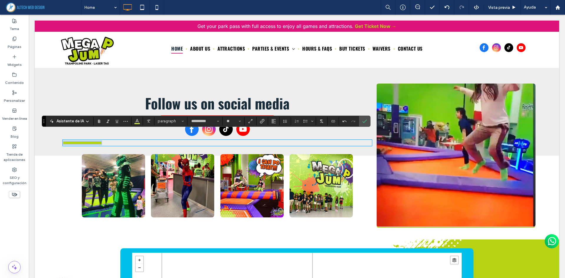
type input "*"
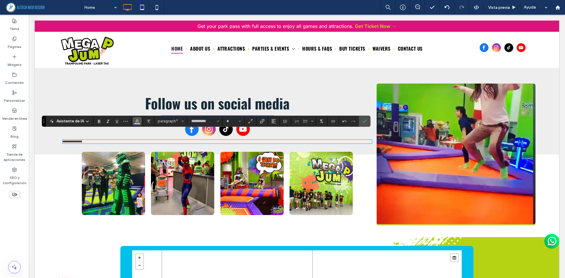
click at [134, 124] on button "Color" at bounding box center [137, 121] width 9 height 8
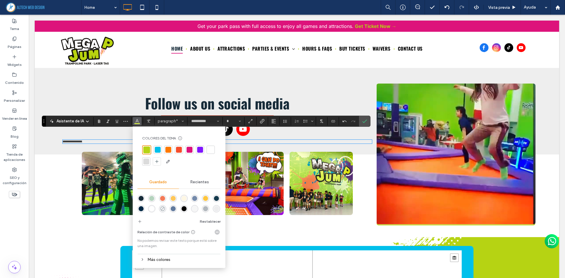
click at [164, 209] on use "rgba(0,0,0,0)" at bounding box center [162, 208] width 4 height 4
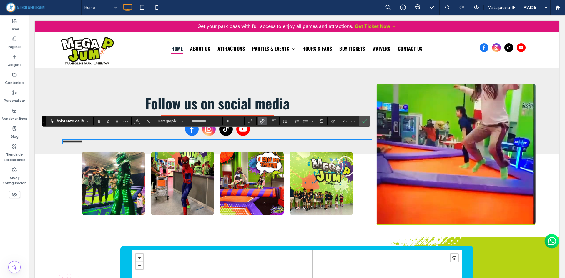
click at [262, 122] on use "Enlace" at bounding box center [262, 121] width 4 height 4
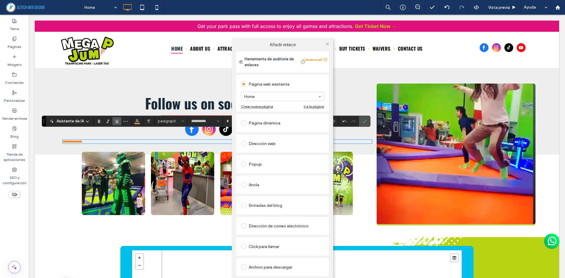
click at [286, 124] on div "Página dinámica" at bounding box center [282, 122] width 83 height 9
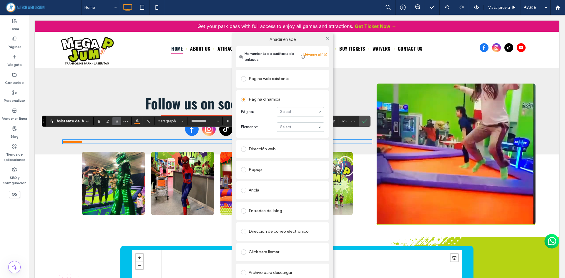
click at [285, 151] on div "Dirección web" at bounding box center [282, 148] width 83 height 9
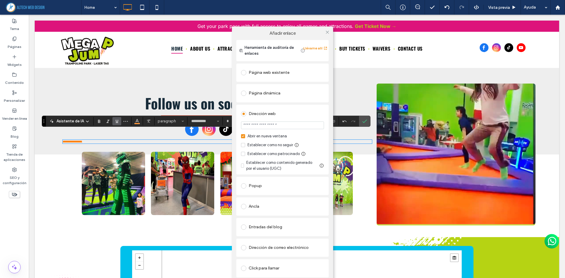
click at [242, 134] on span at bounding box center [243, 136] width 4 height 4
click at [242, 144] on icon at bounding box center [243, 145] width 2 height 2
click at [239, 136] on div "Dirección web Abrir en nueva ventana Establecer como no seguir Establecer como …" at bounding box center [282, 140] width 92 height 70
click at [242, 137] on icon at bounding box center [243, 136] width 2 height 2
click at [265, 126] on input "url" at bounding box center [282, 125] width 83 height 8
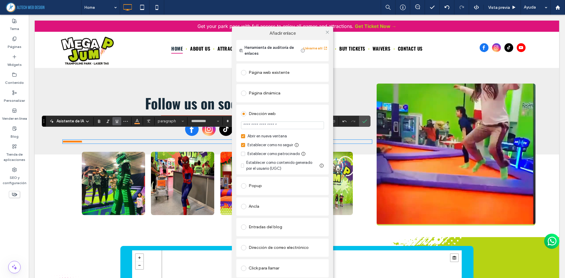
paste input "**********"
type input "**********"
click at [328, 70] on div "**********" at bounding box center [282, 177] width 101 height 274
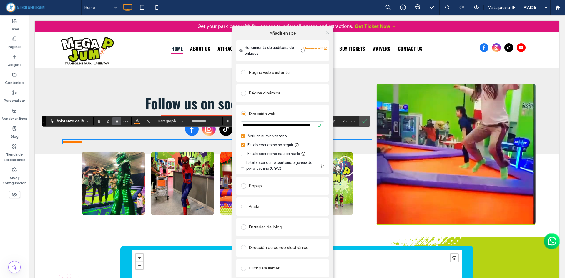
click at [325, 31] on icon at bounding box center [327, 32] width 4 height 4
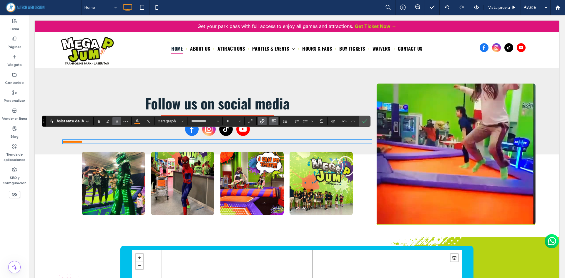
click at [272, 120] on icon "Alineación" at bounding box center [273, 121] width 5 height 5
click at [281, 141] on div "ui.textEditor.alignment.center" at bounding box center [280, 139] width 8 height 5
click at [365, 125] on span "Confirmar" at bounding box center [364, 121] width 5 height 10
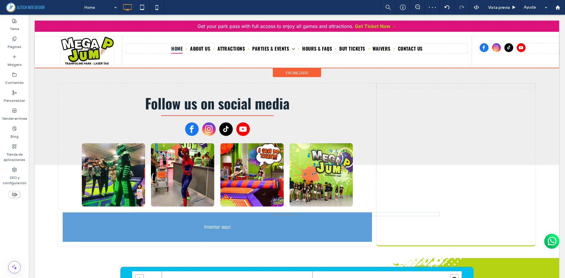
drag, startPoint x: 242, startPoint y: 133, endPoint x: 223, endPoint y: 206, distance: 74.9
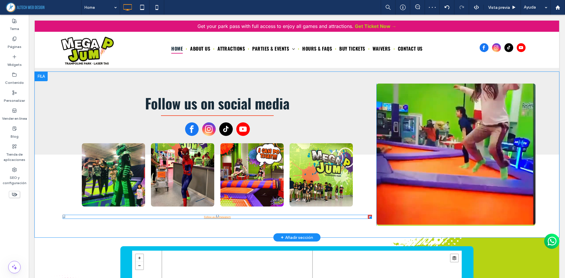
click at [193, 215] on p "Follow us on Instagram" at bounding box center [217, 216] width 309 height 3
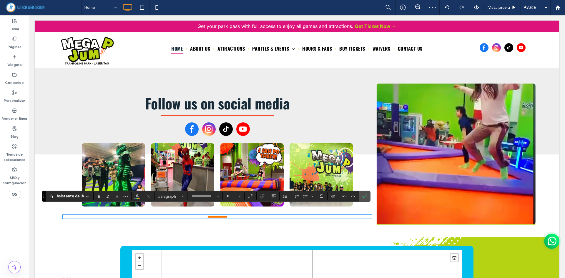
type input "**********"
type input "*"
click at [135, 198] on icon "Color" at bounding box center [137, 195] width 5 height 5
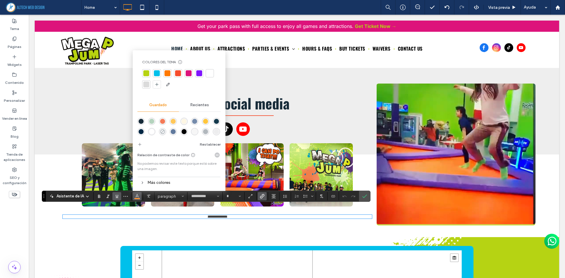
click at [164, 132] on use "rgba(0,0,0,0)" at bounding box center [162, 131] width 4 height 4
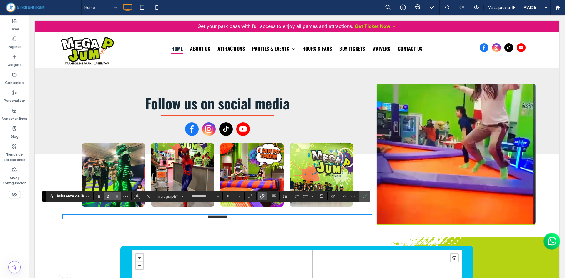
click at [108, 195] on icon "Cursiva" at bounding box center [108, 196] width 5 height 5
click at [116, 197] on use "Subrayado" at bounding box center [117, 196] width 3 height 3
click at [367, 197] on label "Confirmar" at bounding box center [364, 196] width 9 height 11
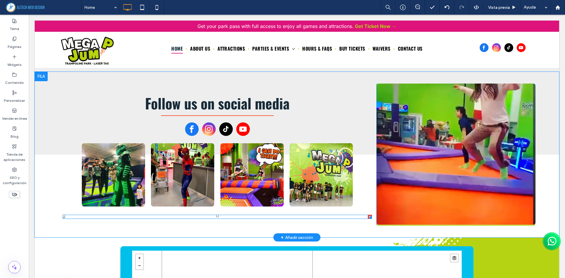
click at [193, 215] on p "Follow us on Instagram" at bounding box center [217, 216] width 309 height 3
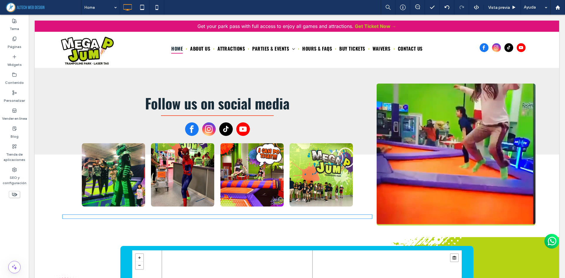
click at [193, 215] on p "**********" at bounding box center [217, 216] width 309 height 3
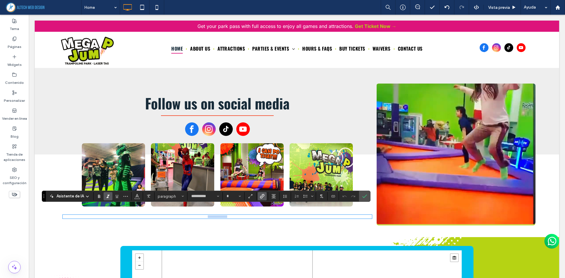
click at [193, 215] on p "**********" at bounding box center [217, 216] width 309 height 3
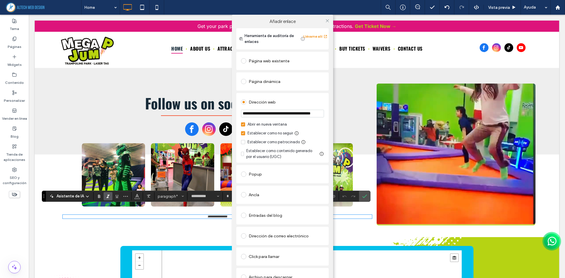
click at [270, 142] on div "Establecer como patrocinado" at bounding box center [273, 142] width 52 height 6
click at [343, 110] on div "**********" at bounding box center [282, 154] width 565 height 278
click at [325, 21] on icon at bounding box center [327, 21] width 4 height 4
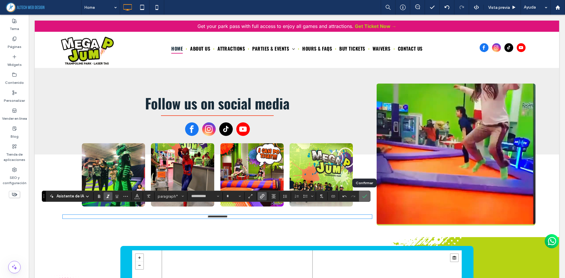
click at [362, 195] on icon "Confirmar" at bounding box center [364, 196] width 5 height 5
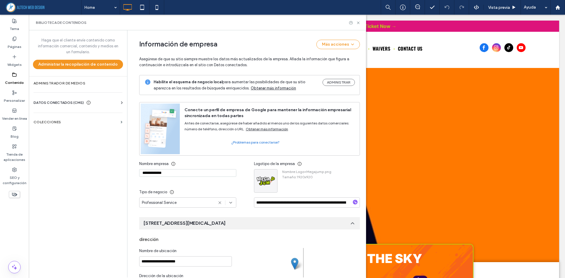
click at [337, 79] on div "Habilite el esquema de negocio local para aumentar las posibilidades de que su …" at bounding box center [249, 85] width 221 height 20
click at [337, 80] on button "ADMINISTRAR" at bounding box center [338, 82] width 32 height 7
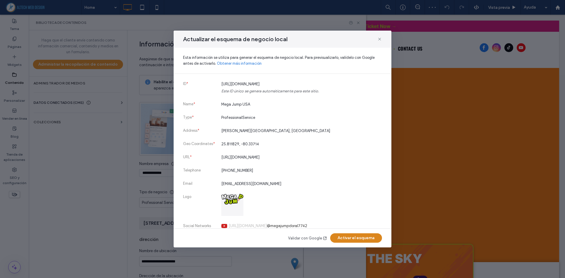
click at [351, 240] on button "Activar el esquema" at bounding box center [356, 237] width 52 height 9
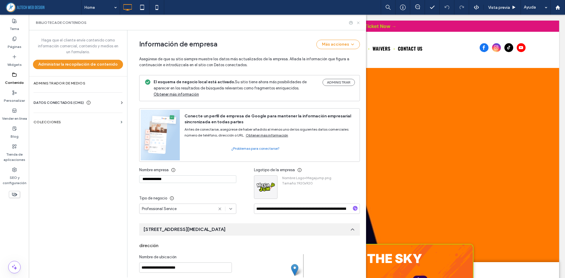
click at [357, 21] on icon at bounding box center [358, 23] width 4 height 4
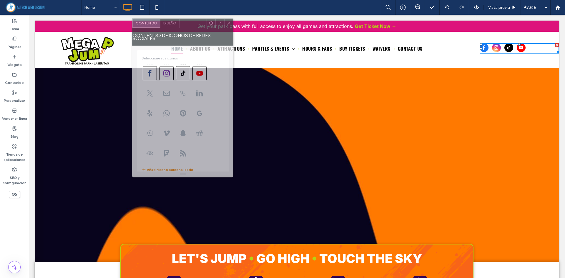
drag, startPoint x: 347, startPoint y: 59, endPoint x: 191, endPoint y: 26, distance: 160.0
click at [191, 26] on div at bounding box center [192, 23] width 27 height 9
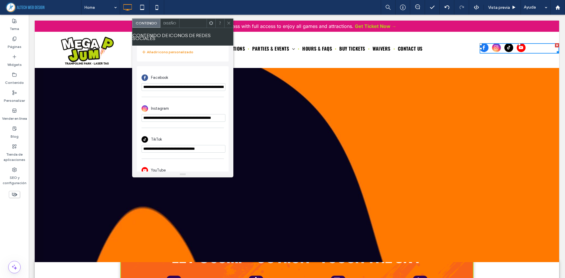
scroll to position [0, 44]
drag, startPoint x: 207, startPoint y: 103, endPoint x: 272, endPoint y: 87, distance: 66.6
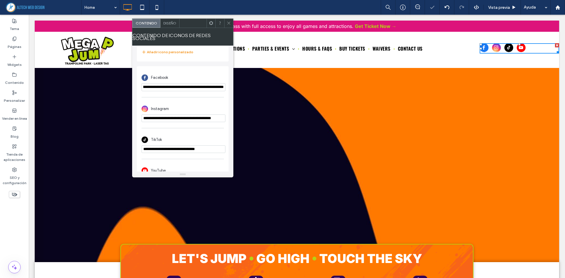
scroll to position [0, 0]
click at [193, 76] on div "Facebook" at bounding box center [182, 77] width 82 height 11
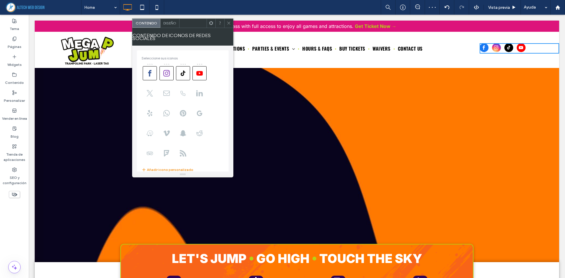
click at [174, 24] on span "Diseño" at bounding box center [169, 23] width 13 height 4
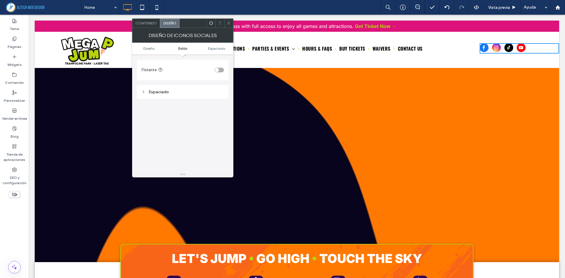
scroll to position [176, 0]
click at [143, 86] on div "Espaciado" at bounding box center [182, 86] width 82 height 8
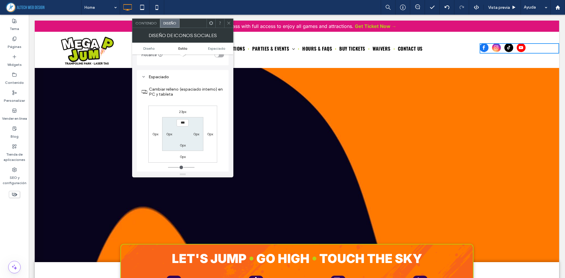
scroll to position [147, 0]
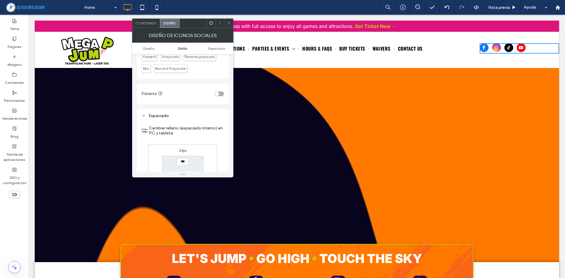
click at [210, 24] on icon at bounding box center [211, 23] width 4 height 4
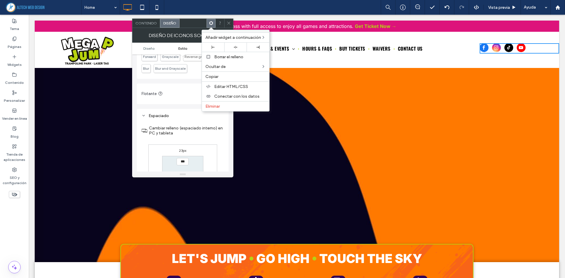
click at [188, 114] on div "Espaciado Cambiar relleno (espaciado interno) en PC y tableta 23px 0px 0px 0px …" at bounding box center [183, 167] width 92 height 117
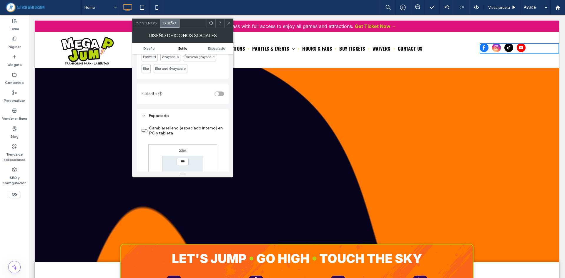
click at [230, 26] on span at bounding box center [228, 23] width 4 height 9
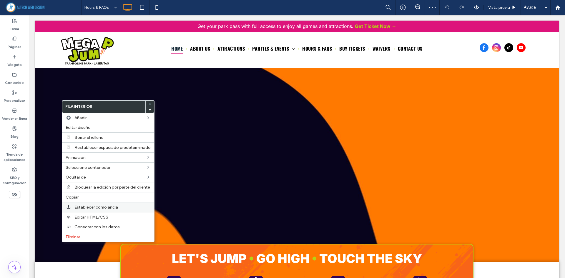
click at [114, 208] on span "Establecer como ancla" at bounding box center [96, 207] width 44 height 5
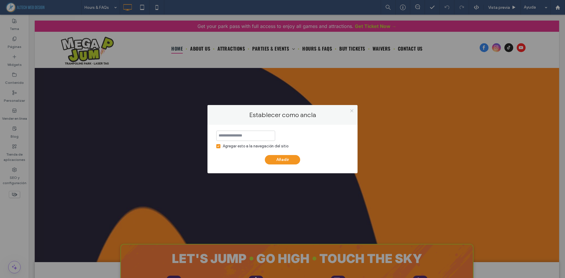
click at [352, 111] on icon at bounding box center [351, 111] width 4 height 4
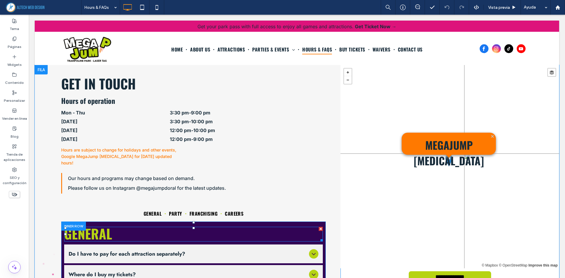
scroll to position [115, 0]
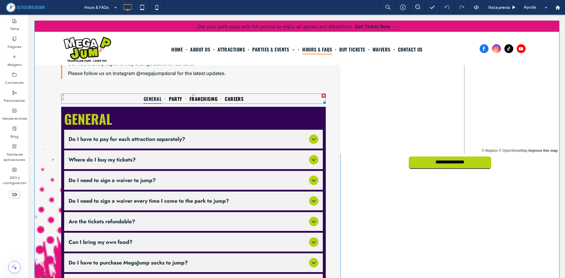
click at [155, 94] on span "GENERAL" at bounding box center [153, 99] width 18 height 10
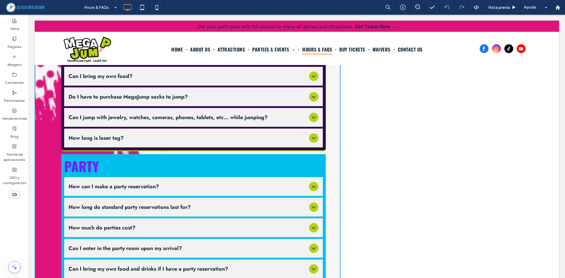
scroll to position [291, 0]
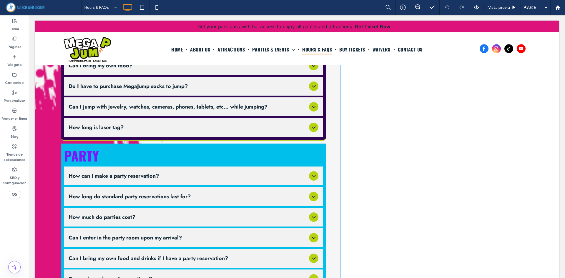
click at [96, 150] on strong "PARTY" at bounding box center [81, 156] width 35 height 20
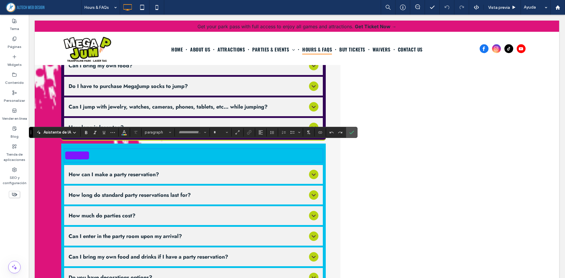
type input "******"
type input "**"
click at [51, 155] on div "GET IN TOUCH Hours of operation Mon - Thu 3:30 pm - 9:00 pm Friday 3:30 pm - 10…" at bounding box center [188, 128] width 306 height 708
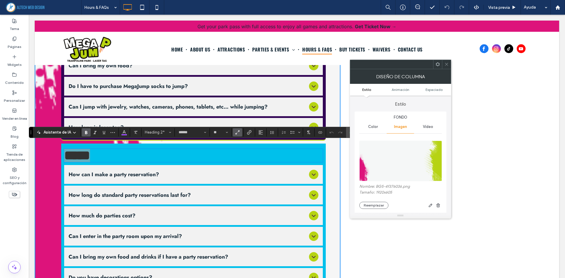
click at [238, 135] on span "Escala de texto: para que las proporciones del texto se ajusten dinámicamente a…" at bounding box center [237, 133] width 5 height 8
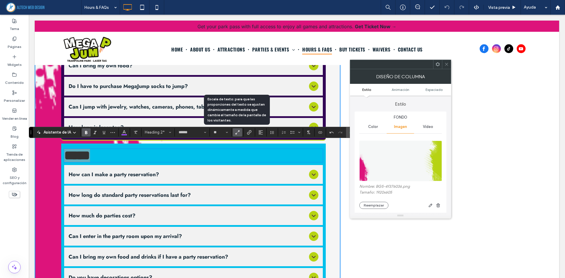
click at [238, 134] on icon "Escala de texto: para que las proporciones del texto se ajusten dinámicamente a…" at bounding box center [237, 132] width 5 height 5
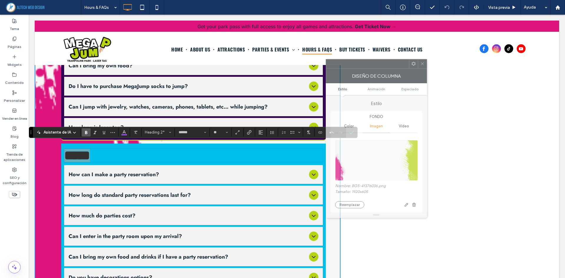
drag, startPoint x: 369, startPoint y: 66, endPoint x: 249, endPoint y: 77, distance: 120.5
click at [326, 68] on div at bounding box center [367, 63] width 83 height 9
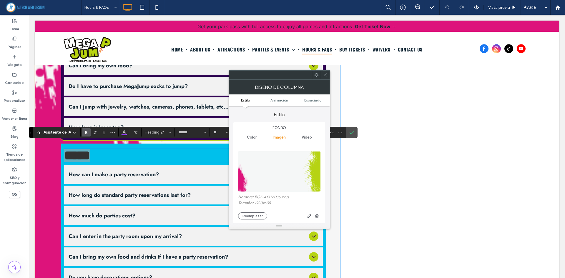
click at [326, 74] on icon at bounding box center [325, 75] width 4 height 4
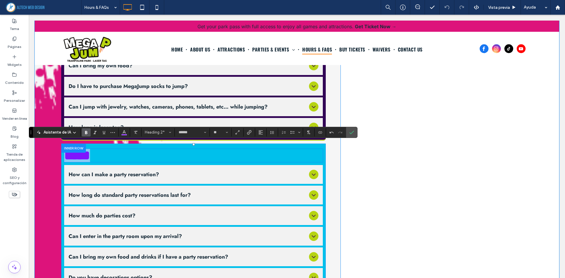
click at [112, 146] on div "***** How can I make a party reservation? Party reservations can be made online…" at bounding box center [193, 257] width 258 height 223
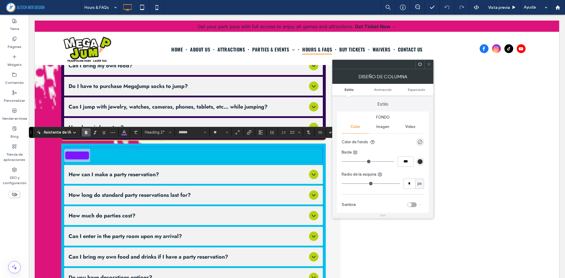
click at [112, 146] on div "***** How can I make a party reservation? Party reservations can be made online…" at bounding box center [193, 257] width 258 height 223
click at [88, 149] on strong "*****" at bounding box center [77, 155] width 26 height 13
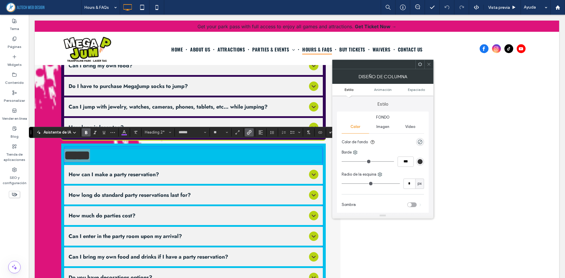
click at [247, 131] on icon "Enlace" at bounding box center [249, 132] width 5 height 5
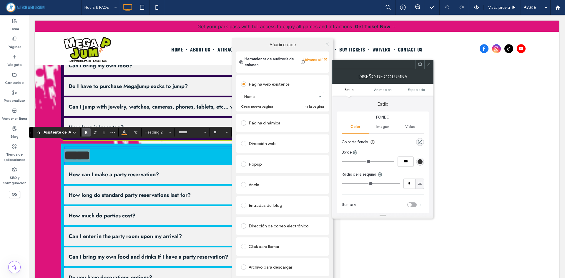
click at [151, 151] on div "Añadir enlace Herramienta de auditoría de enlaces Llévame allí Página web exist…" at bounding box center [282, 165] width 565 height 278
click at [329, 43] on icon at bounding box center [327, 44] width 4 height 4
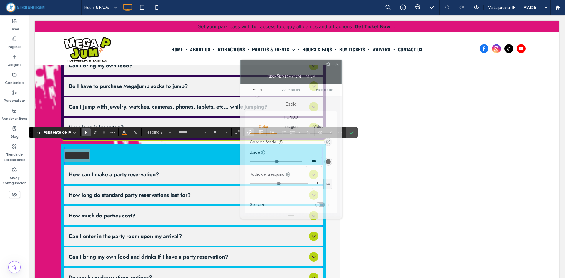
drag, startPoint x: 323, startPoint y: 68, endPoint x: 267, endPoint y: 73, distance: 56.7
click at [266, 73] on div "Diseño de columna" at bounding box center [290, 76] width 101 height 15
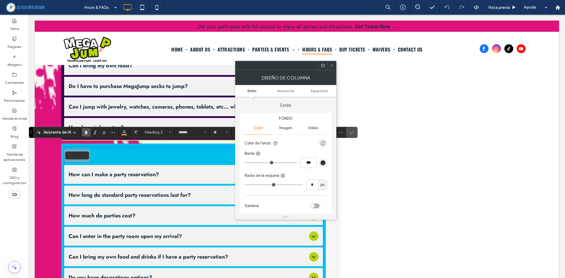
click at [333, 67] on icon at bounding box center [331, 65] width 4 height 4
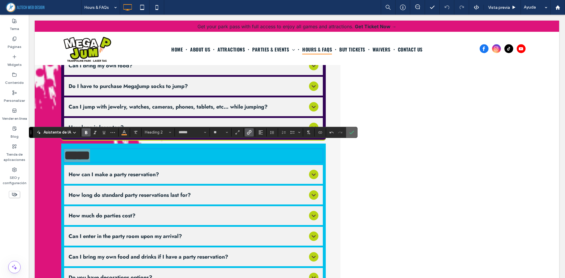
click at [349, 134] on icon "Confirmar" at bounding box center [351, 132] width 5 height 5
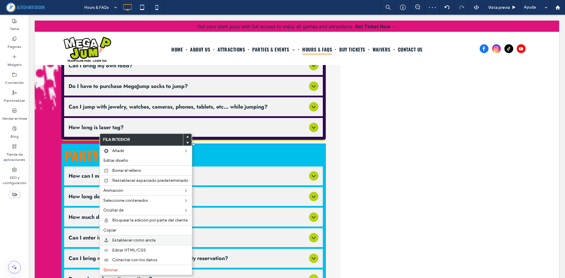
click at [133, 244] on div "Establecer como ancla" at bounding box center [146, 240] width 92 height 10
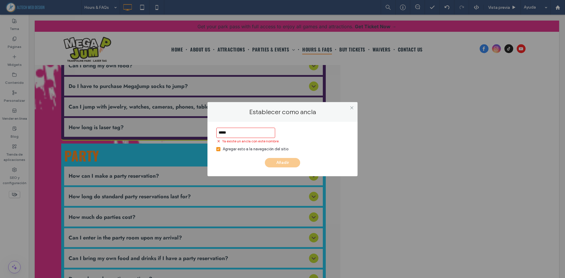
click at [233, 152] on div "***** Ya existe un ancla con este nombre. Agregar esto a la navegación del siti…" at bounding box center [282, 148] width 132 height 40
click at [233, 151] on div "***** Ya existe un ancla con este nombre. Agregar esto a la navegación del siti…" at bounding box center [282, 148] width 132 height 40
click at [233, 150] on div "Agregar esto a la navegación del sitio" at bounding box center [256, 149] width 66 height 6
click at [251, 136] on input "*****" at bounding box center [245, 133] width 59 height 10
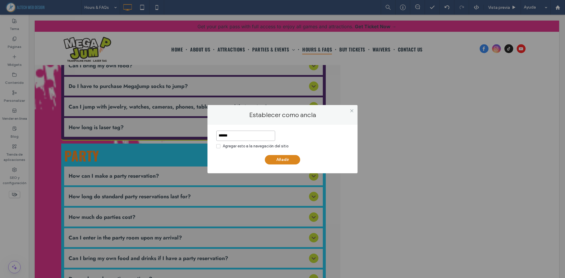
type input "******"
click at [282, 161] on button "Añadir" at bounding box center [282, 159] width 35 height 9
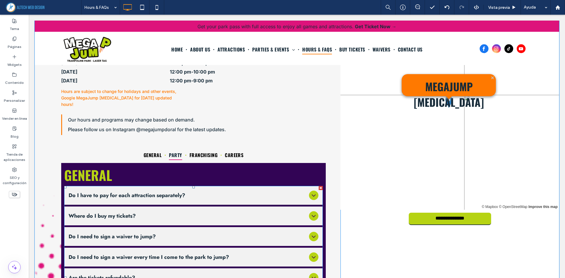
scroll to position [56, 0]
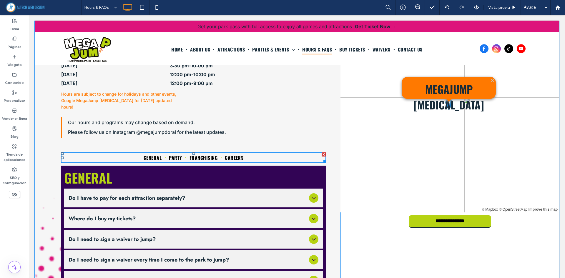
click at [256, 152] on nav "GENERAL PARTY FRANCHISING CAREERS" at bounding box center [193, 157] width 264 height 10
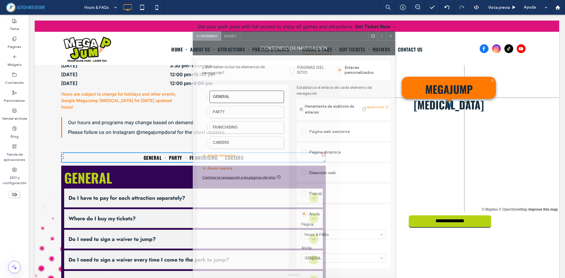
drag, startPoint x: 387, startPoint y: 22, endPoint x: 245, endPoint y: 40, distance: 143.4
click at [245, 40] on div at bounding box center [304, 35] width 128 height 9
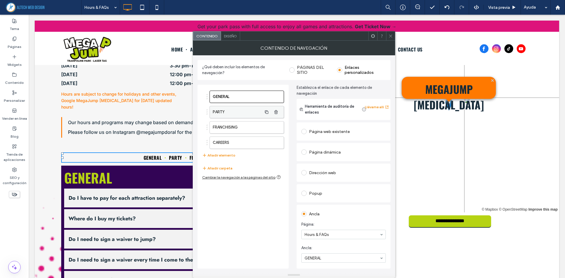
click at [245, 107] on label "PARTY" at bounding box center [237, 112] width 49 height 12
click at [250, 114] on label "PARTY" at bounding box center [237, 112] width 49 height 12
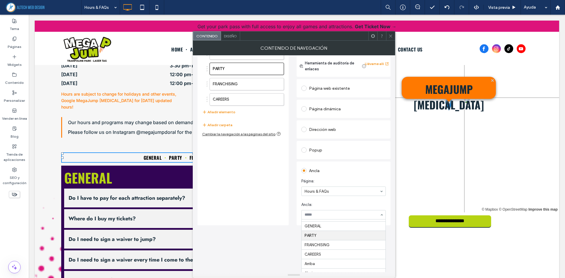
scroll to position [0, 0]
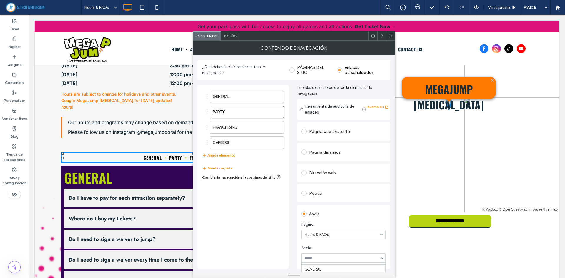
click at [96, 127] on p "﻿ Please follow us on Instagram @megajumpdoral for the latest updates." at bounding box center [152, 132] width 168 height 10
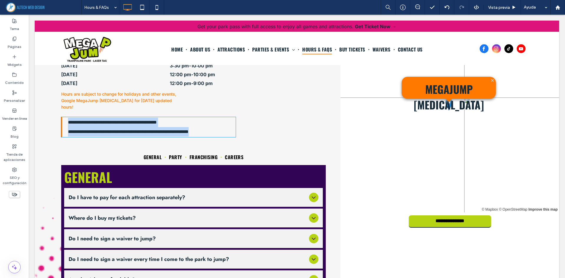
type input "*****"
type input "**"
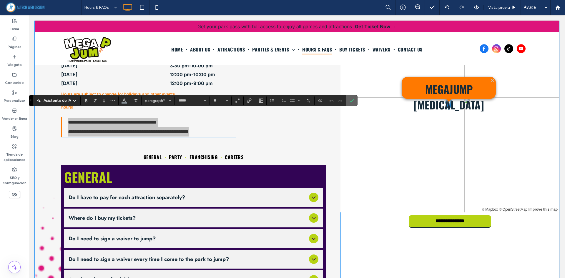
click at [350, 99] on icon "Confirmar" at bounding box center [351, 100] width 5 height 5
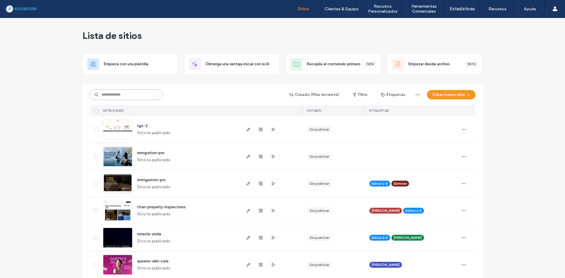
click at [113, 97] on input at bounding box center [126, 94] width 74 height 11
click at [157, 30] on div "Lista de sitios" at bounding box center [282, 35] width 400 height 35
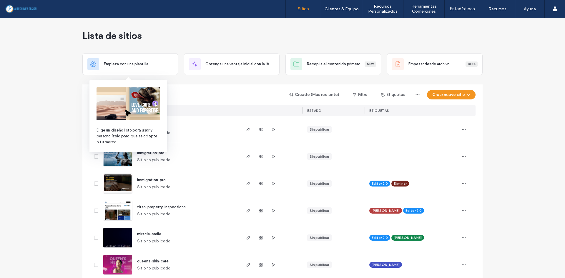
click at [126, 95] on img at bounding box center [128, 103] width 64 height 33
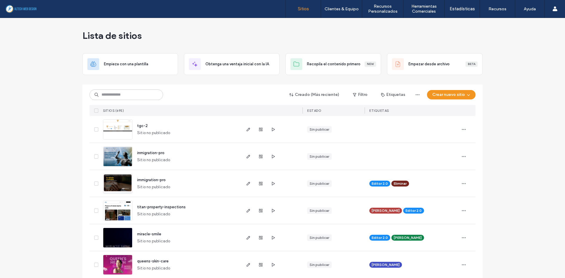
click at [196, 40] on div "Lista de sitios" at bounding box center [282, 35] width 400 height 35
click at [129, 101] on div "Creado (Más reciente) Filtro Etiquetas Crear nuevo sitio SITIOS (695) ESTADO ET…" at bounding box center [282, 99] width 386 height 31
click at [131, 95] on input at bounding box center [126, 94] width 74 height 11
type input "******"
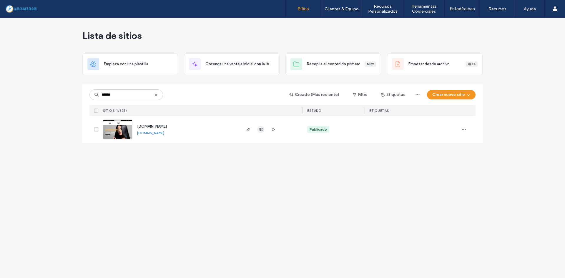
click at [262, 131] on use "button" at bounding box center [261, 130] width 4 height 4
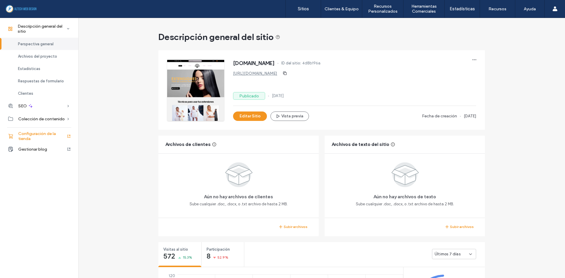
click at [28, 139] on span "Configuración de la tienda" at bounding box center [42, 136] width 48 height 10
